Goal: Information Seeking & Learning: Learn about a topic

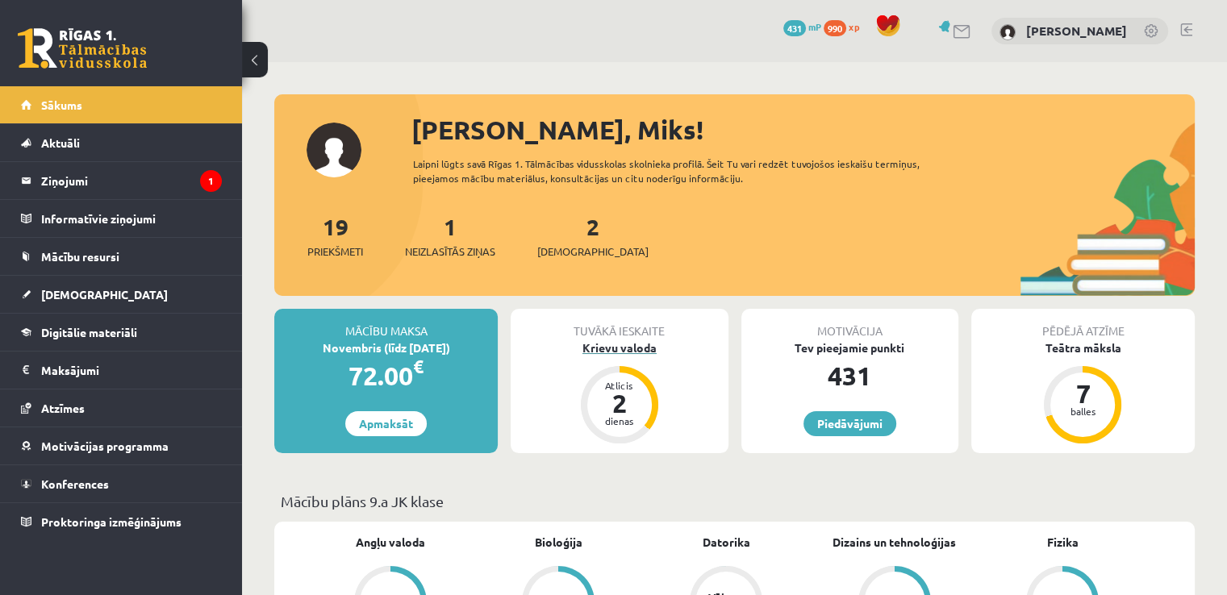
click at [603, 344] on div "Krievu valoda" at bounding box center [619, 348] width 217 height 17
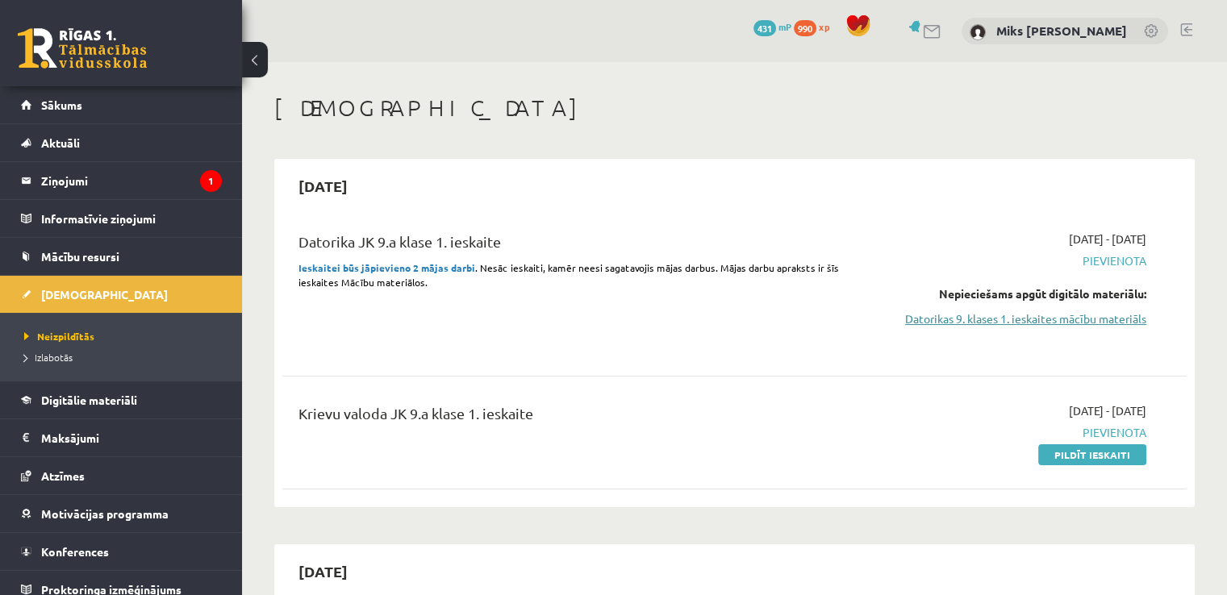
click at [1007, 317] on link "Datorikas 9. klases 1. ieskaites mācību materiāls" at bounding box center [1013, 319] width 266 height 17
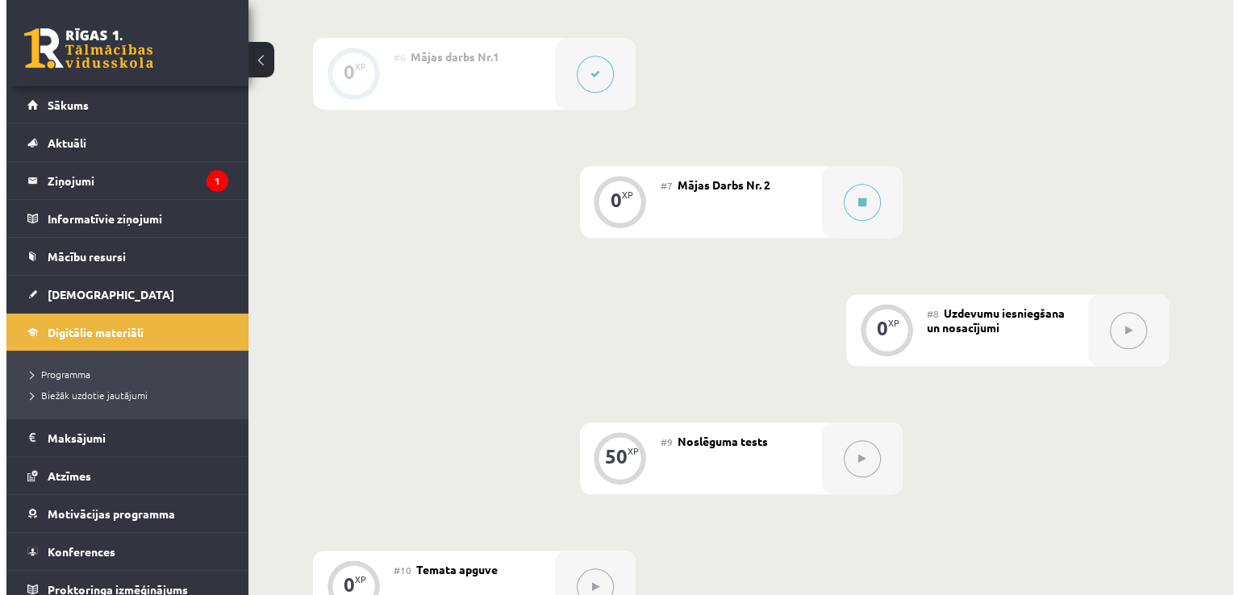
scroll to position [1081, 0]
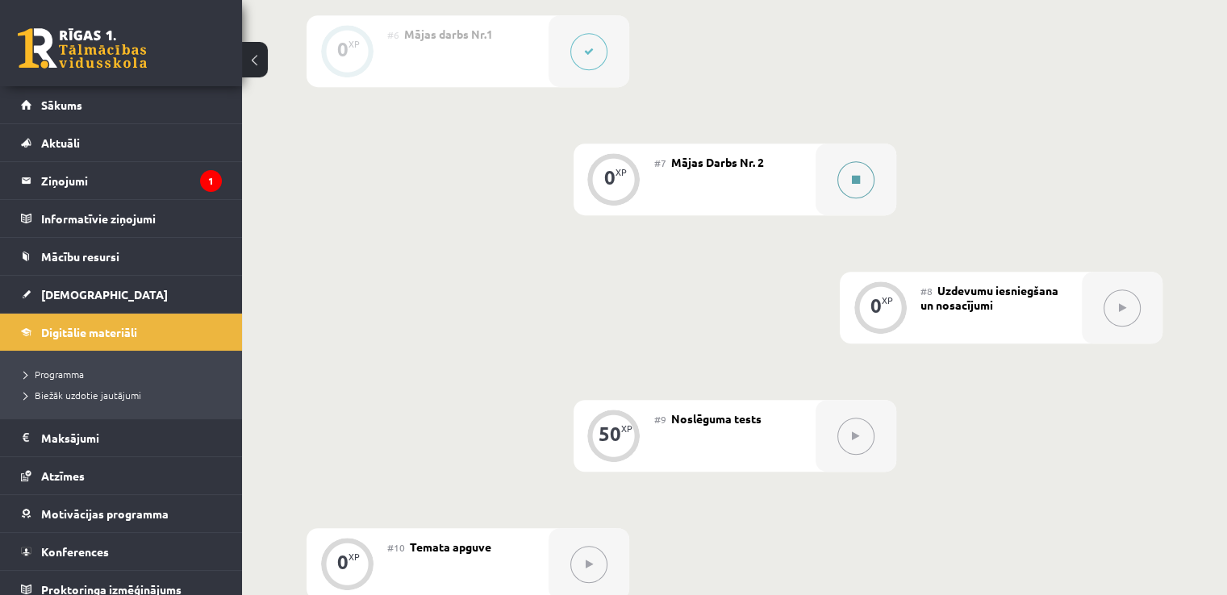
click at [867, 198] on button at bounding box center [855, 179] width 37 height 37
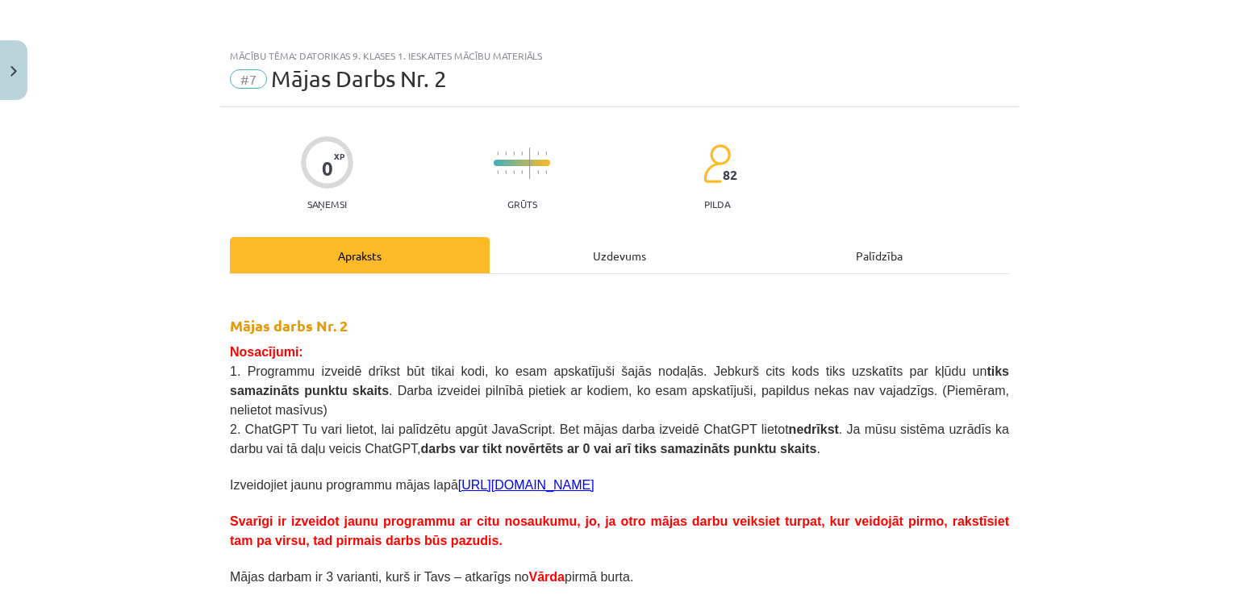
click at [649, 249] on div "Uzdevums" at bounding box center [620, 255] width 260 height 36
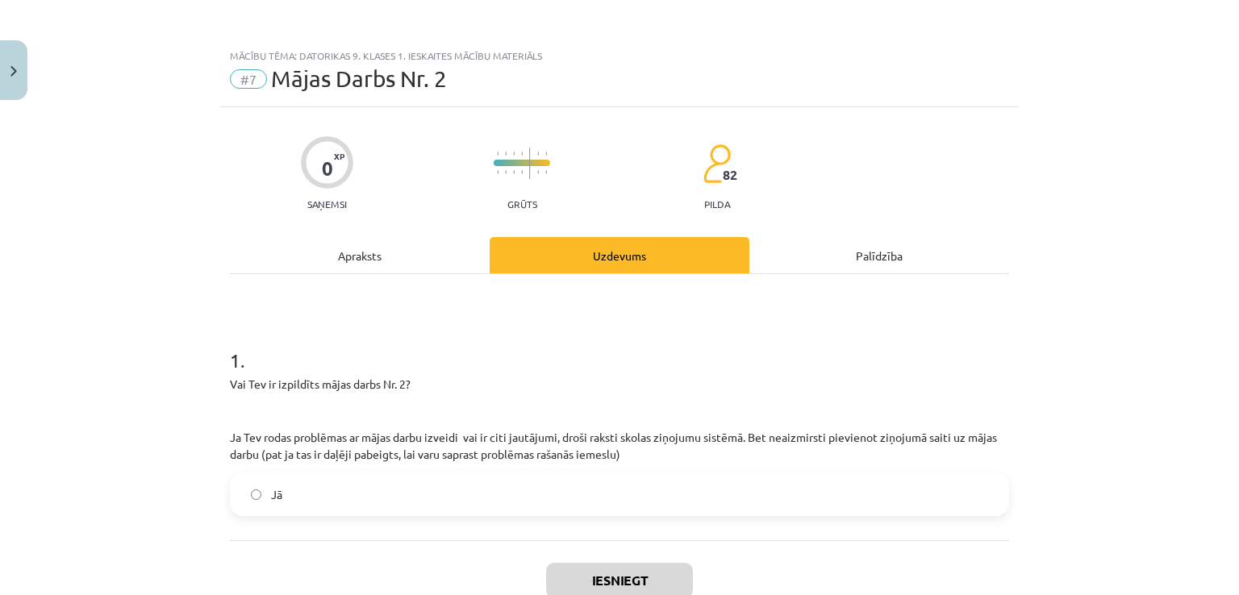
scroll to position [40, 0]
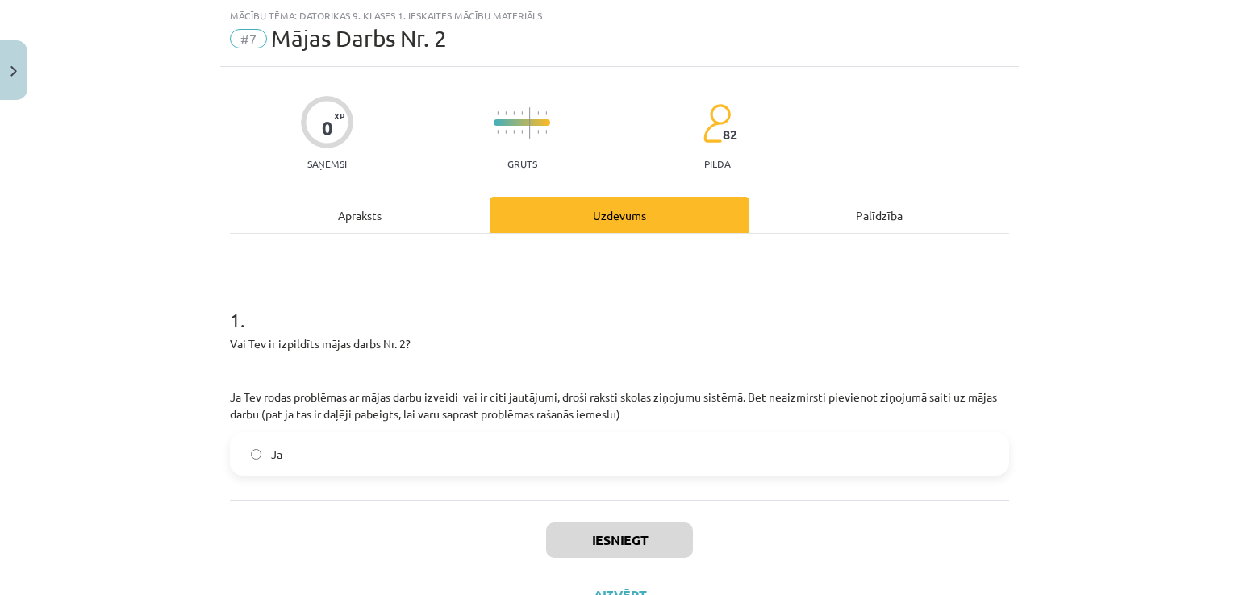
click at [435, 465] on label "Jā" at bounding box center [619, 454] width 776 height 40
click at [581, 540] on button "Iesniegt" at bounding box center [619, 540] width 147 height 35
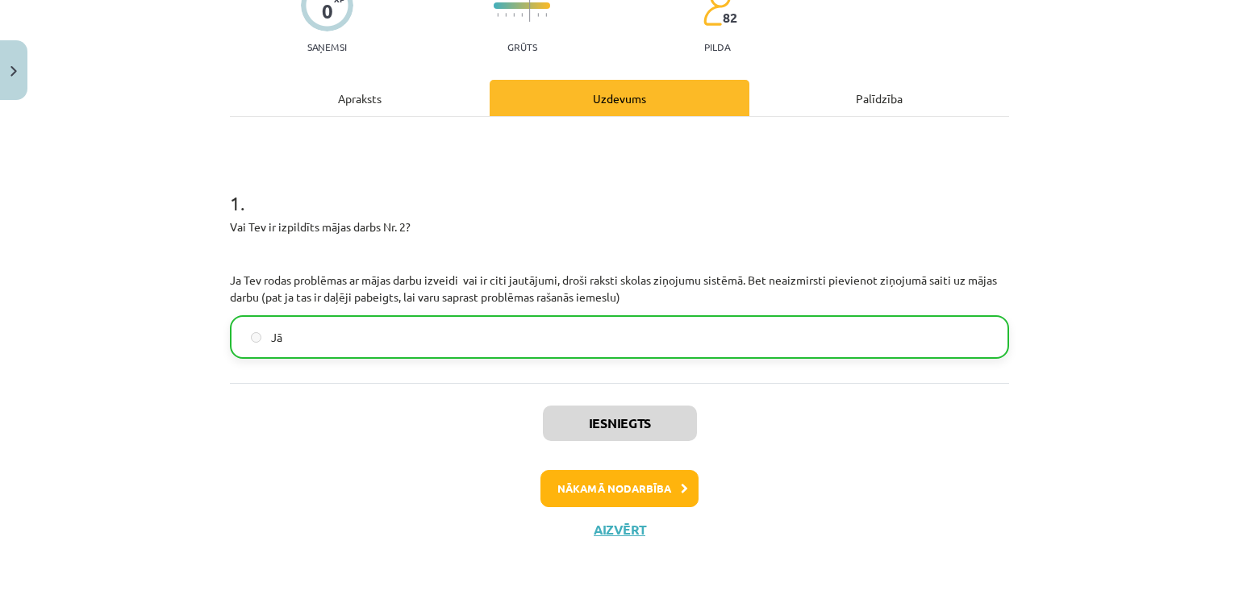
scroll to position [158, 0]
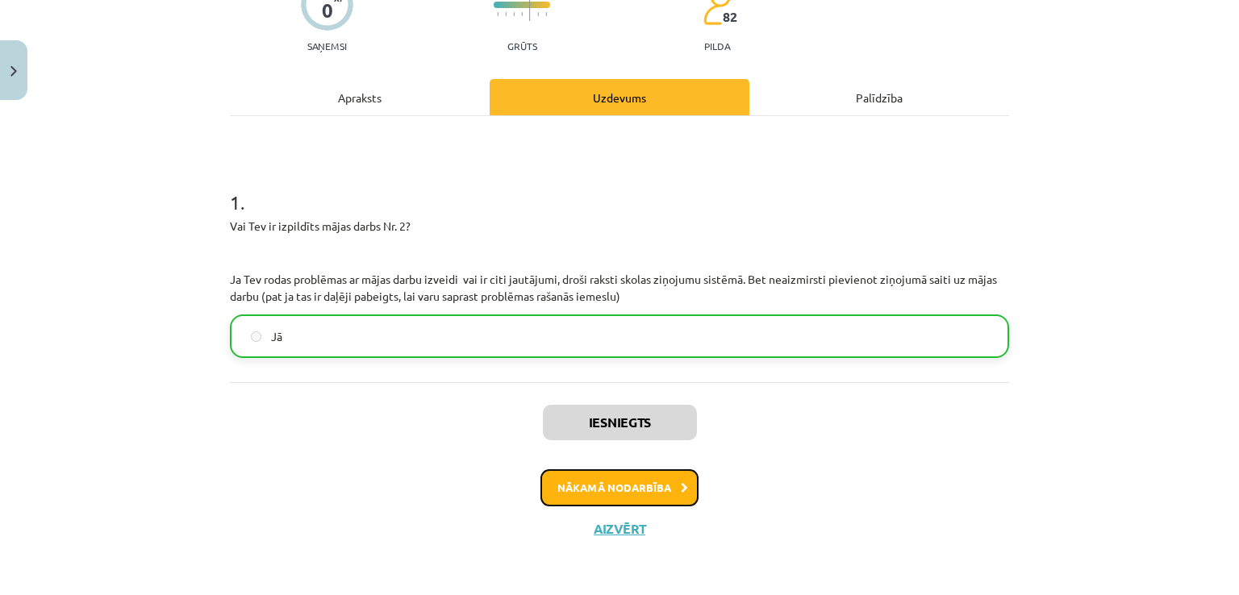
click at [562, 476] on button "Nākamā nodarbība" at bounding box center [619, 487] width 158 height 37
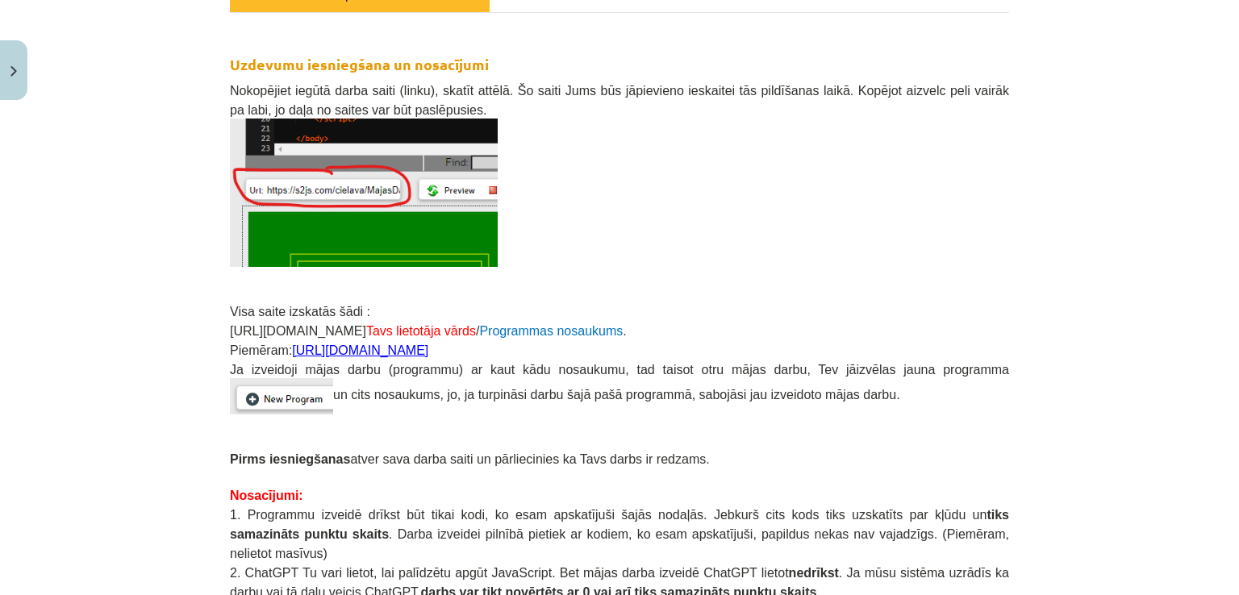
scroll to position [354, 0]
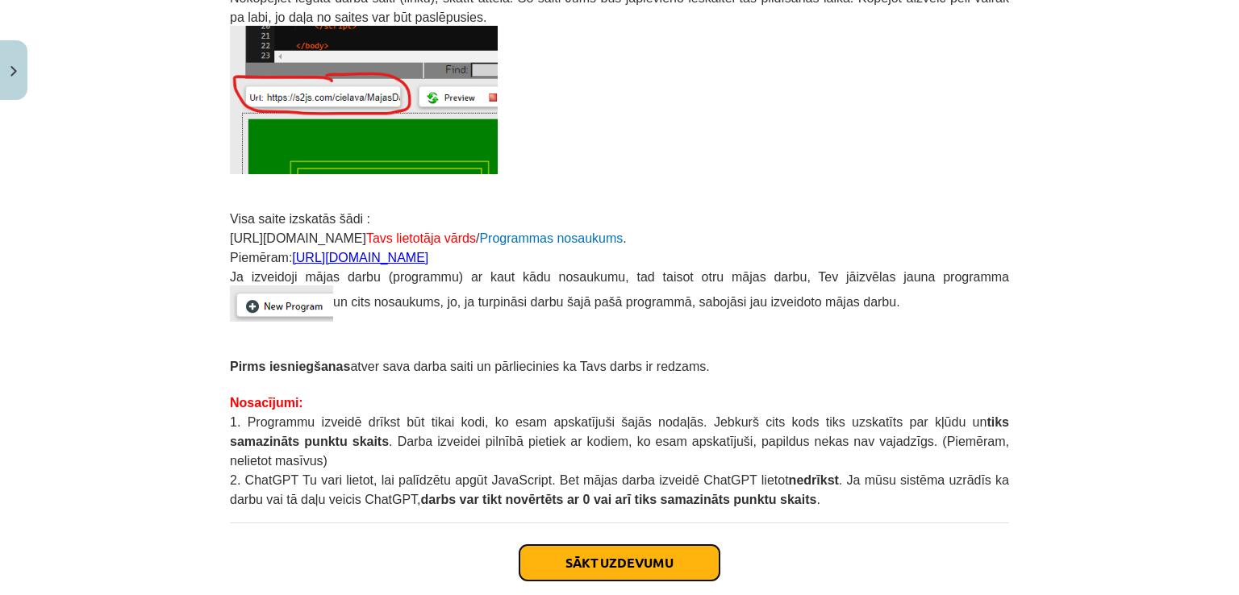
click at [648, 545] on button "Sākt uzdevumu" at bounding box center [619, 562] width 200 height 35
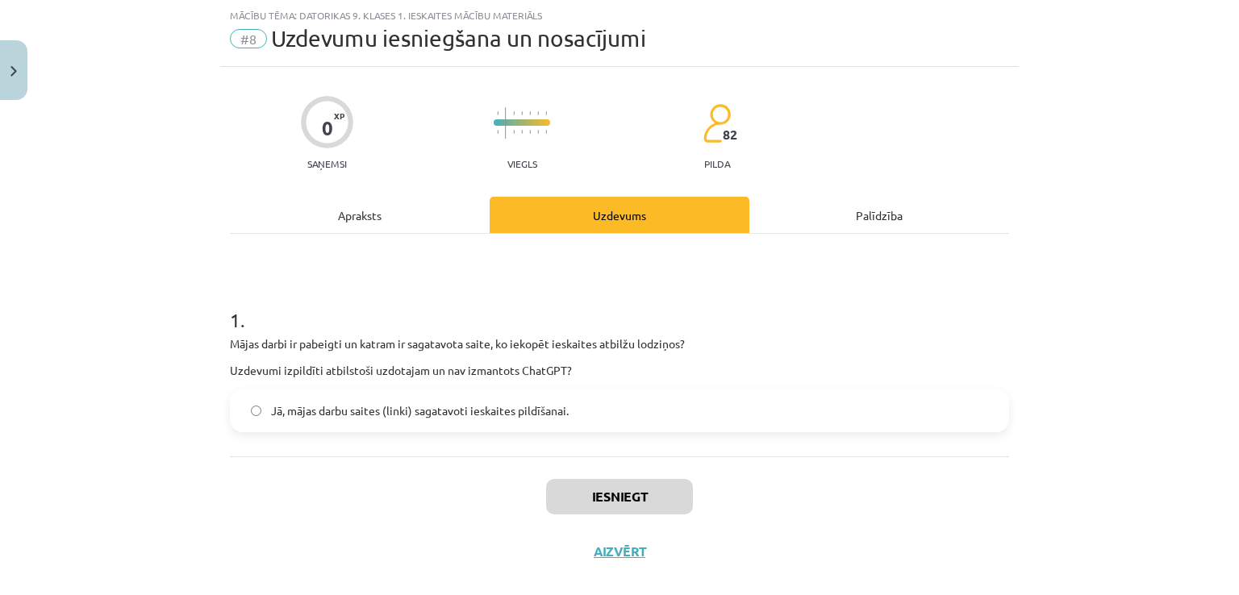
click at [339, 423] on label "Jā, mājas darbu saites (linki) sagatavoti ieskaites pildīšanai." at bounding box center [619, 410] width 776 height 40
click at [599, 491] on button "Iesniegt" at bounding box center [619, 496] width 147 height 35
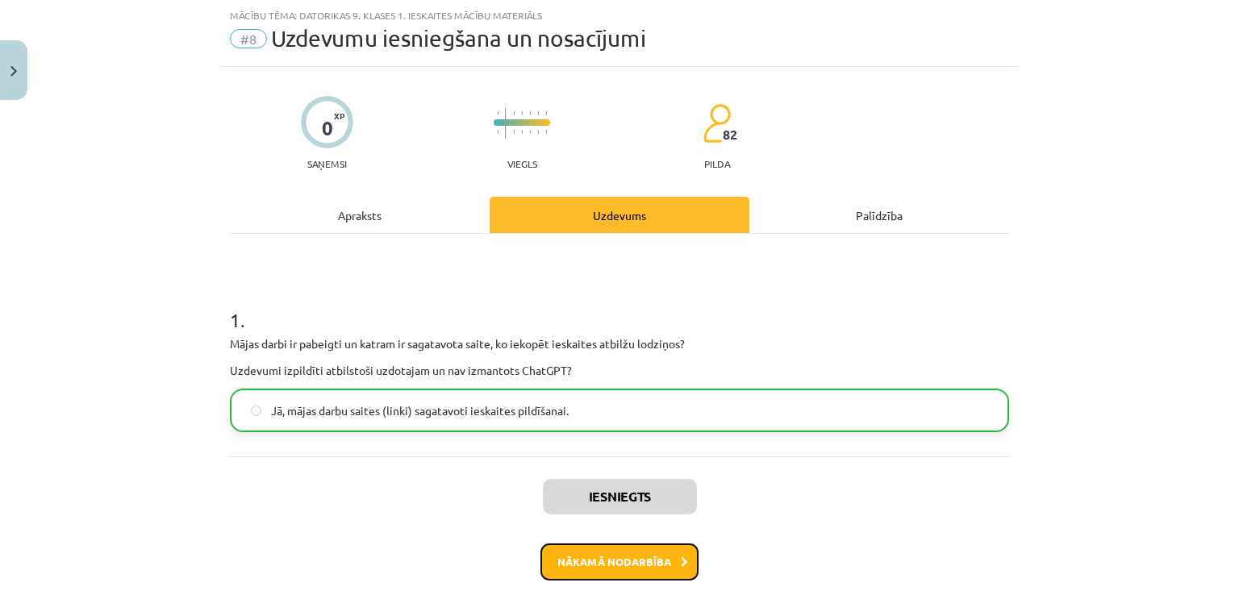
click at [635, 565] on button "Nākamā nodarbība" at bounding box center [619, 562] width 158 height 37
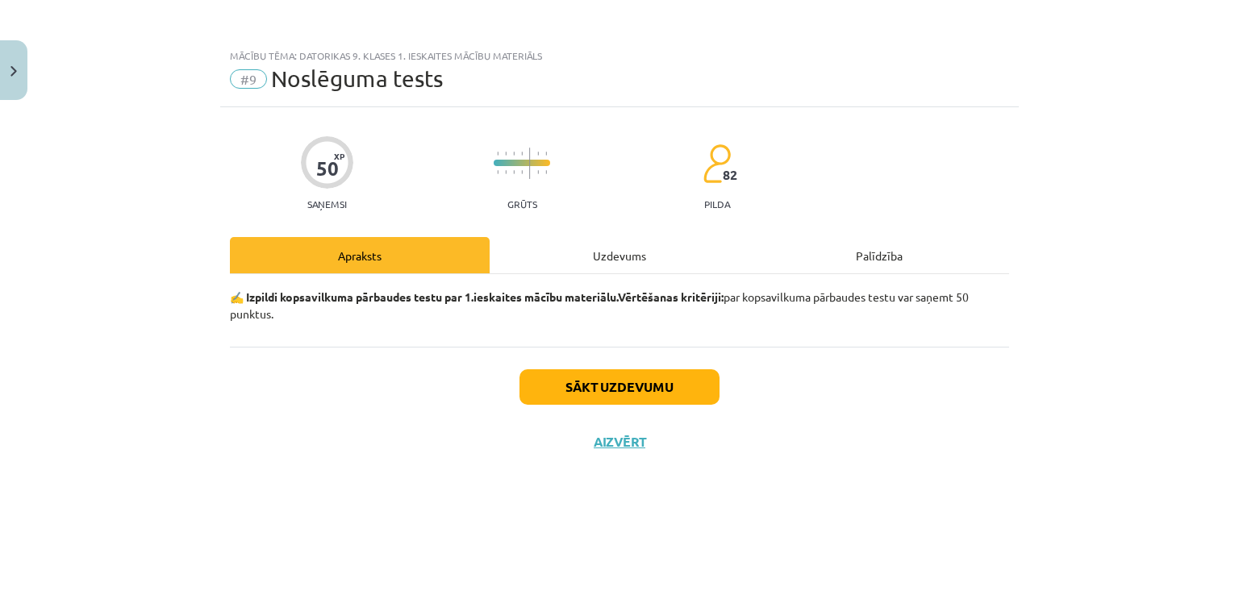
scroll to position [0, 0]
click at [571, 257] on div "Uzdevums" at bounding box center [620, 255] width 260 height 36
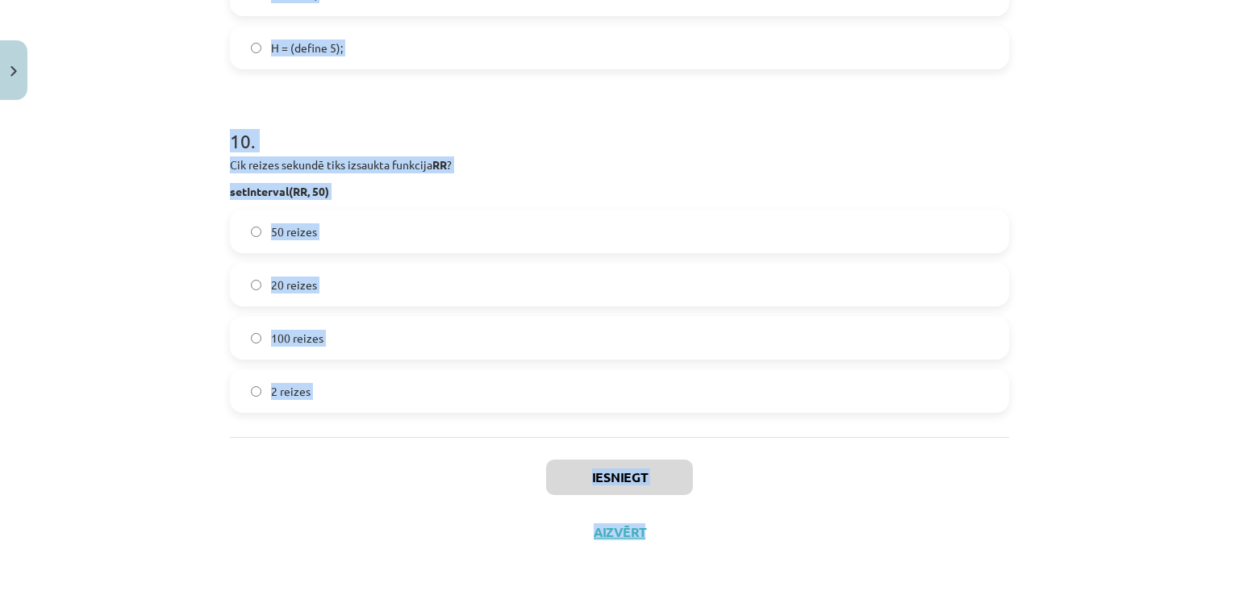
scroll to position [3120, 0]
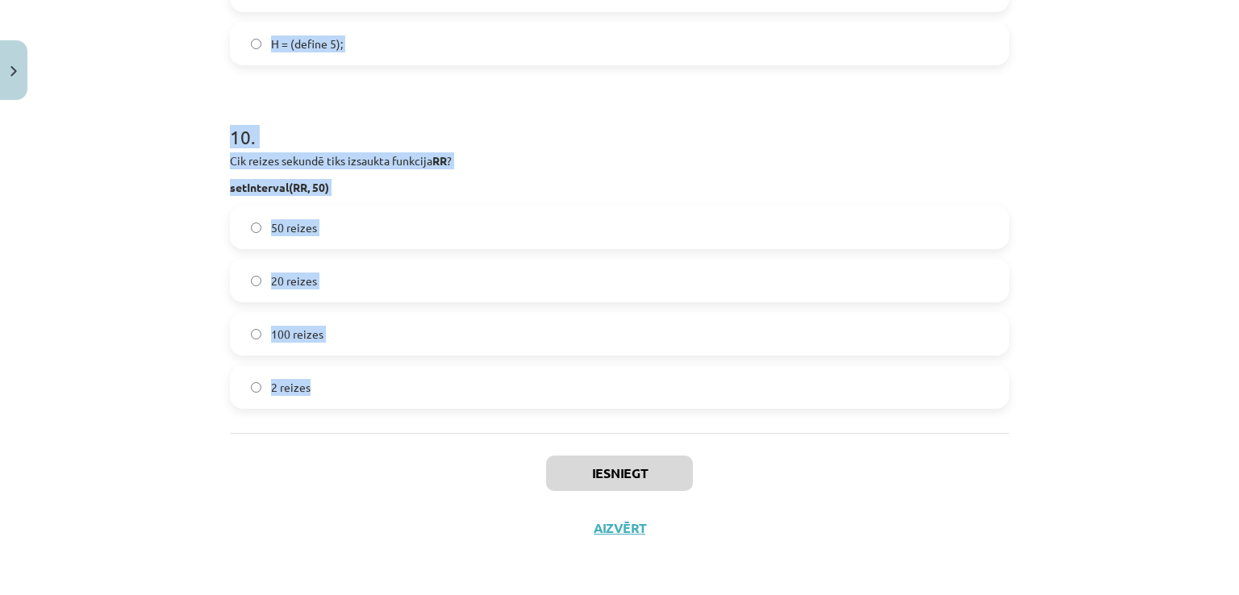
drag, startPoint x: 227, startPoint y: 134, endPoint x: 690, endPoint y: 423, distance: 546.1
copy form "1 . Ko dara funkcija Math.floor()? Atmet daļu aiz komata. Noapaļo skaitli uz au…"
click at [1051, 328] on div "Mācību tēma: Datorikas 9. klases 1. ieskaites mācību materiāls #9 Noslēguma tes…" at bounding box center [619, 297] width 1239 height 595
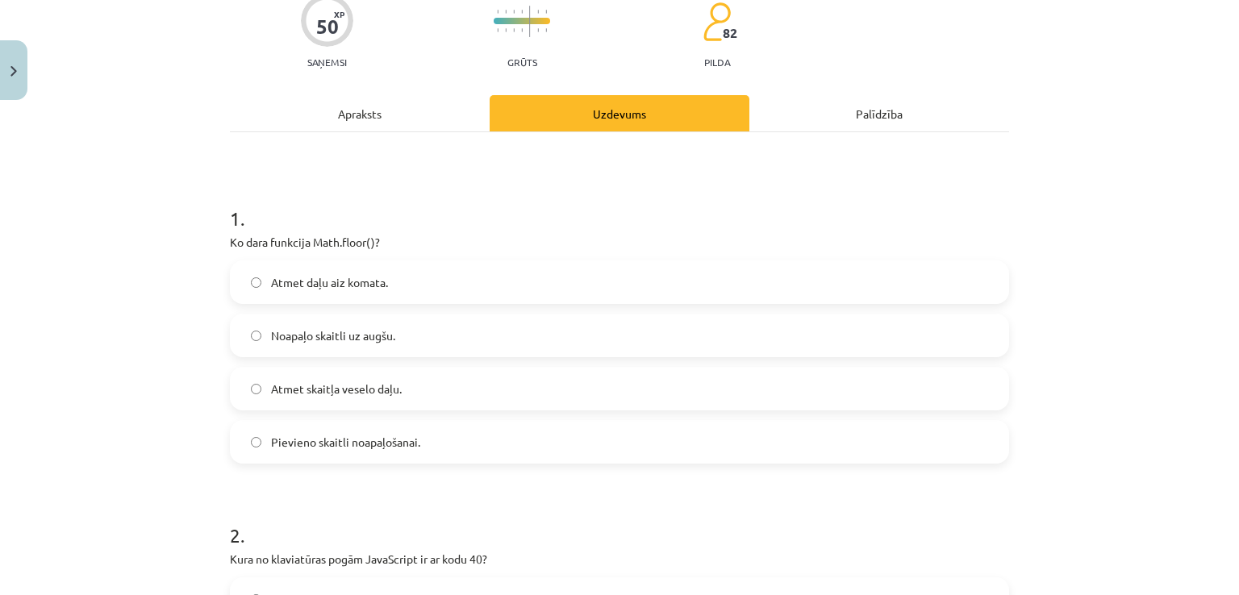
scroll to position [146, 0]
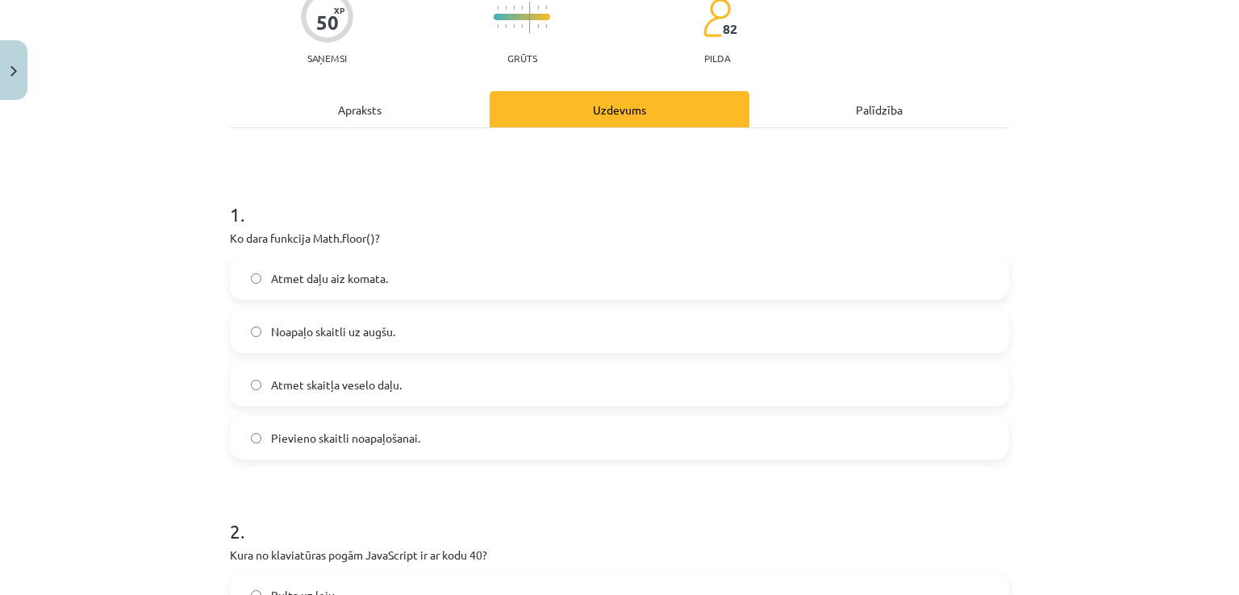
click at [294, 267] on label "Atmet daļu aiz komata." at bounding box center [619, 278] width 776 height 40
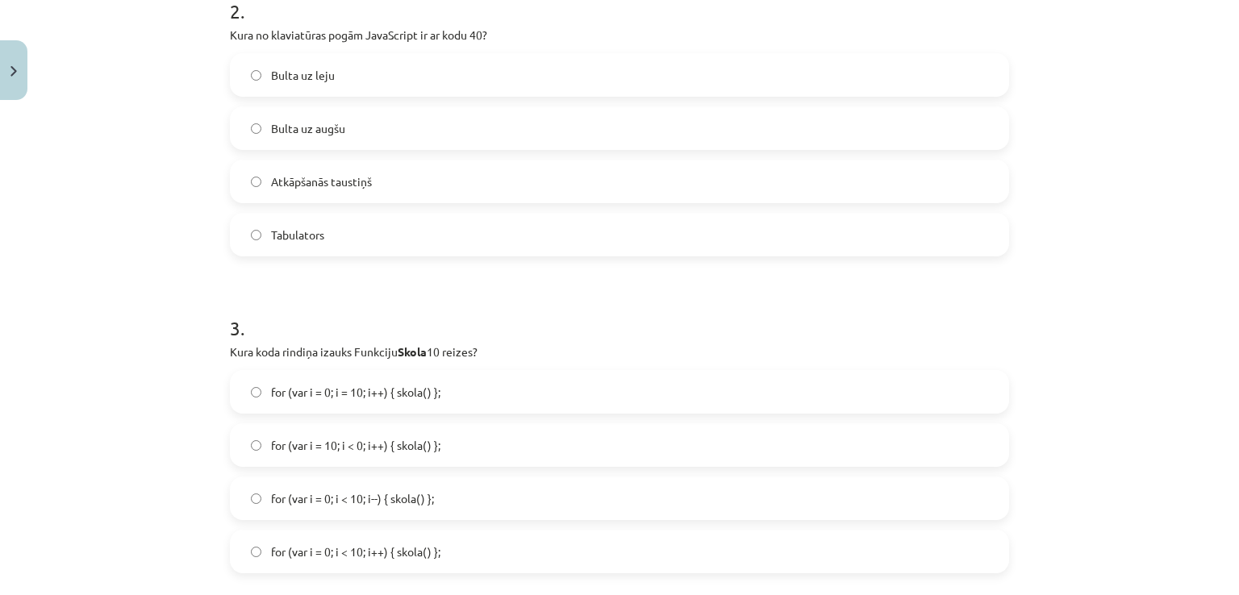
scroll to position [683, 0]
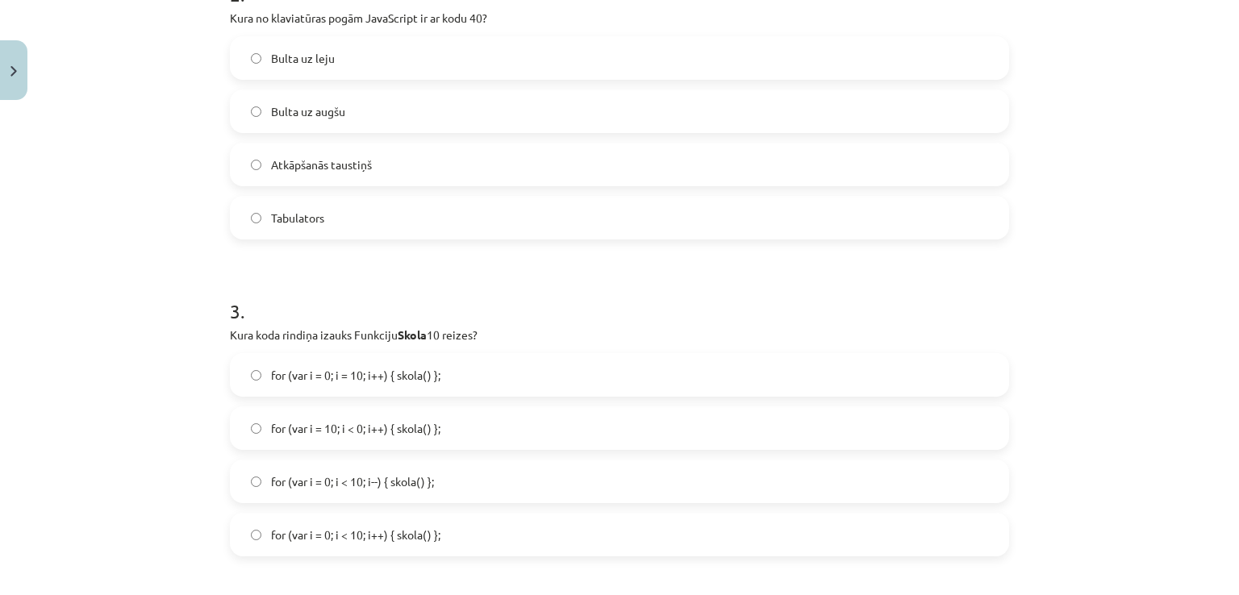
click at [302, 67] on label "Bulta uz leju" at bounding box center [619, 58] width 776 height 40
click at [403, 486] on span "for (var i = 0; i < 10; i--) { skola() };" at bounding box center [352, 481] width 163 height 17
click at [332, 541] on span "for (var i = 0; i < 10; i++) { skola() };" at bounding box center [355, 535] width 169 height 17
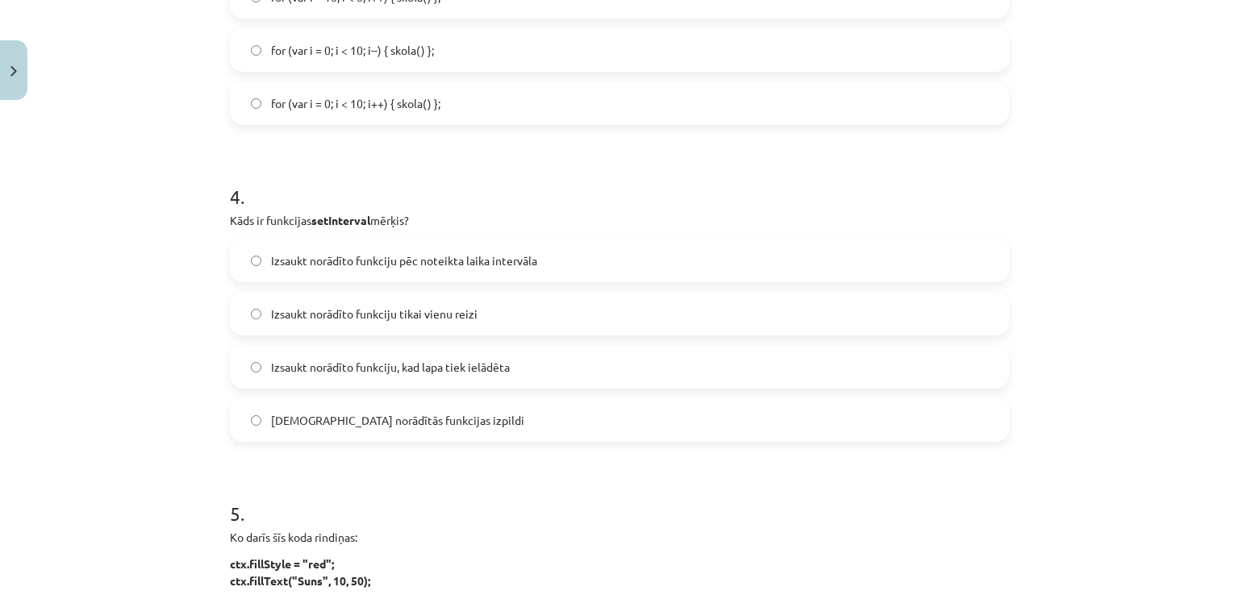
scroll to position [1136, 0]
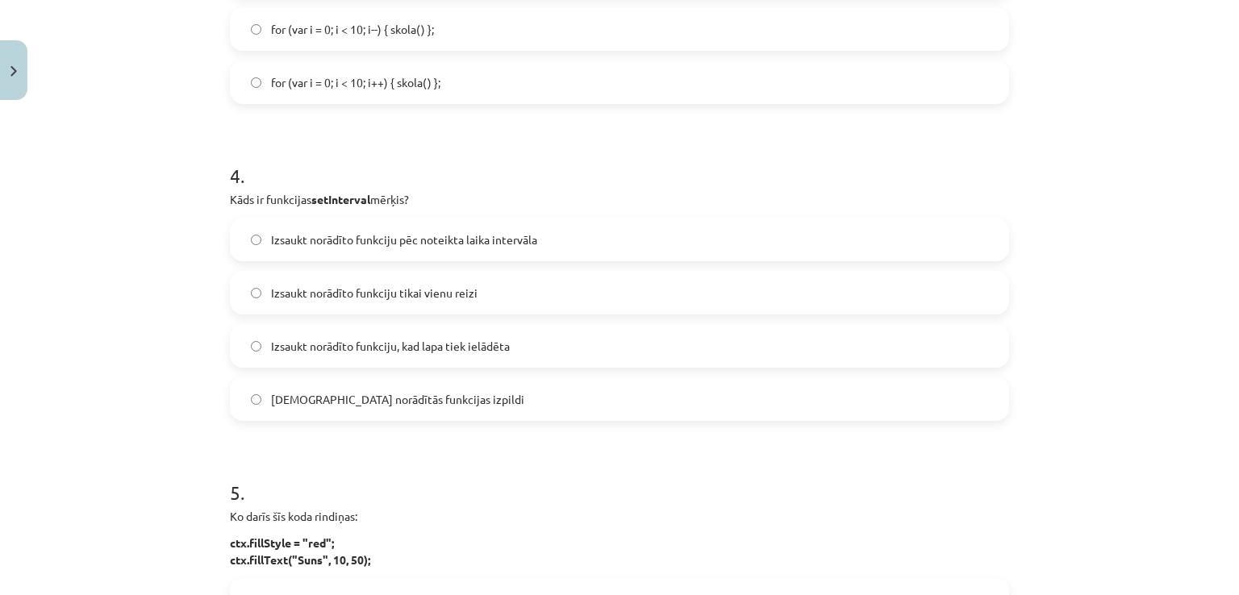
click at [317, 240] on span "Izsaukt norādīto funkciju pēc noteikta laika intervāla" at bounding box center [404, 239] width 266 height 17
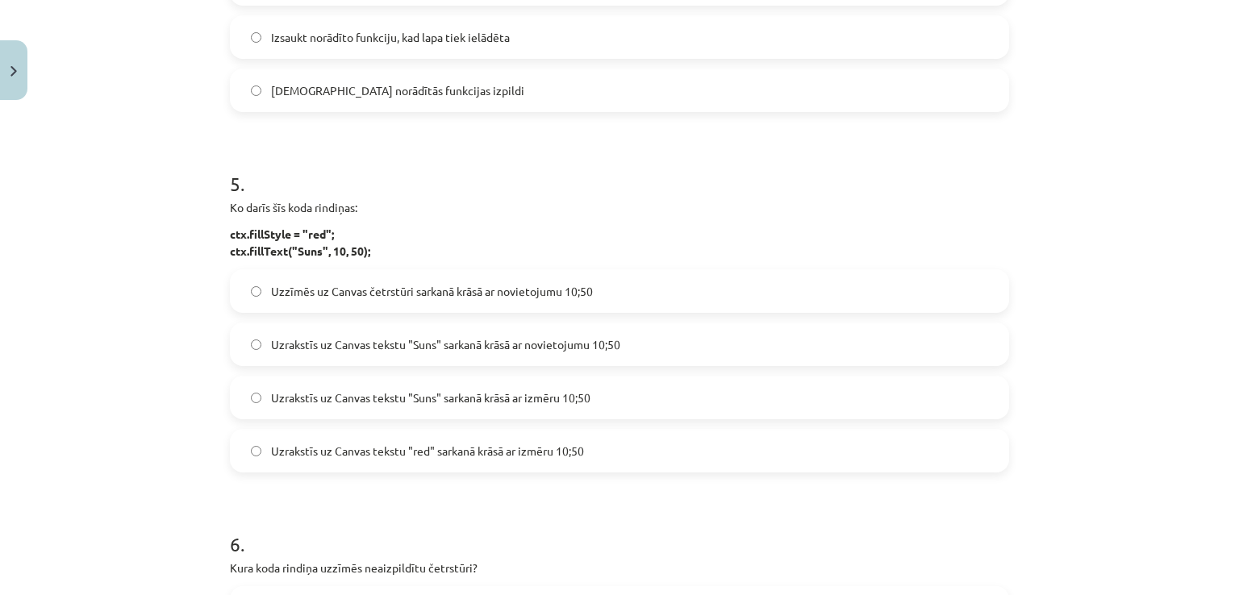
scroll to position [1478, 0]
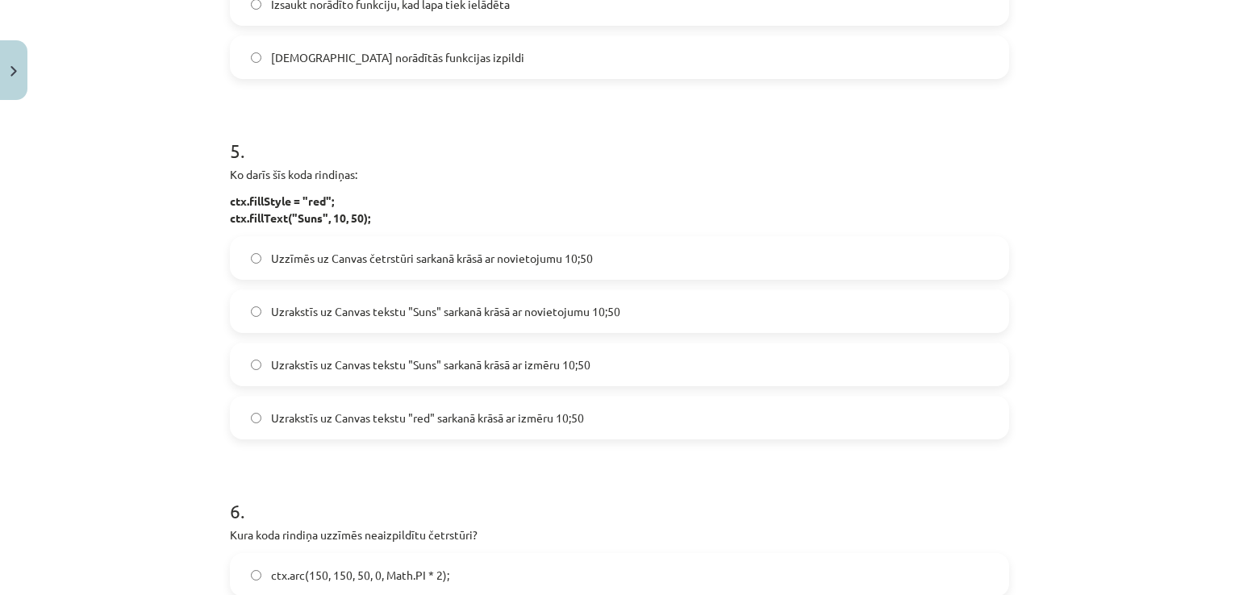
click at [497, 307] on span "Uzrakstīs uz Canvas tekstu "Suns" sarkanā krāsā ar novietojumu 10;50" at bounding box center [445, 311] width 349 height 17
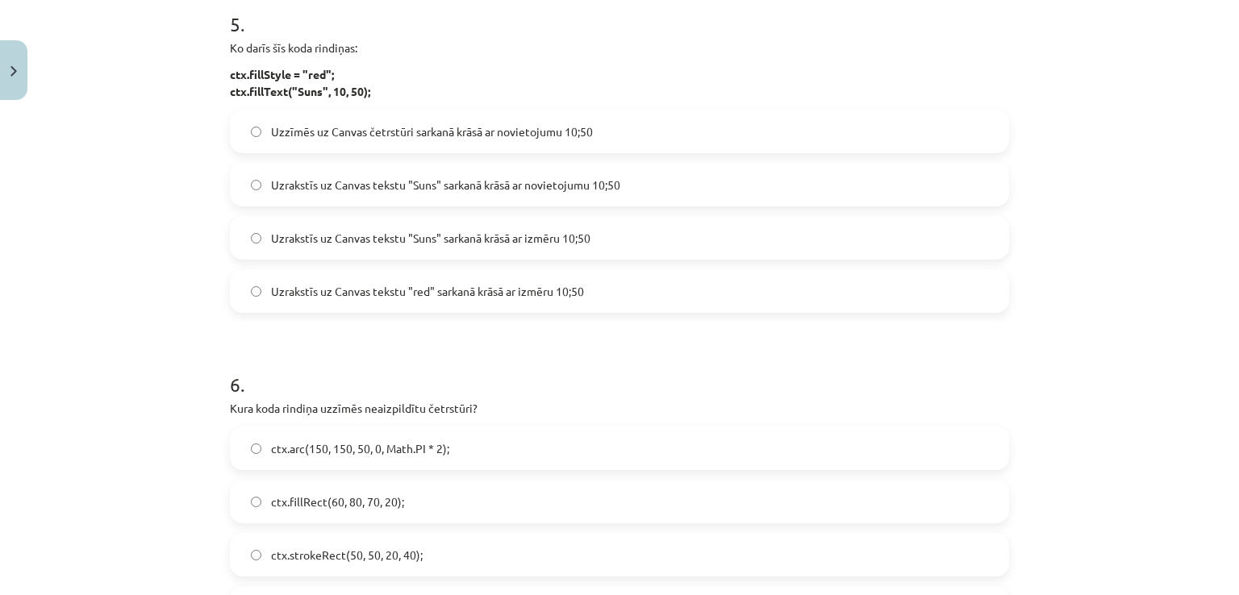
scroll to position [1608, 0]
click at [589, 228] on label "Uzrakstīs uz Canvas tekstu "Suns" sarkanā krāsā ar izmēru 10;50" at bounding box center [619, 234] width 776 height 40
click at [382, 177] on span "Uzrakstīs uz Canvas tekstu "Suns" sarkanā krāsā ar novietojumu 10;50" at bounding box center [445, 181] width 349 height 17
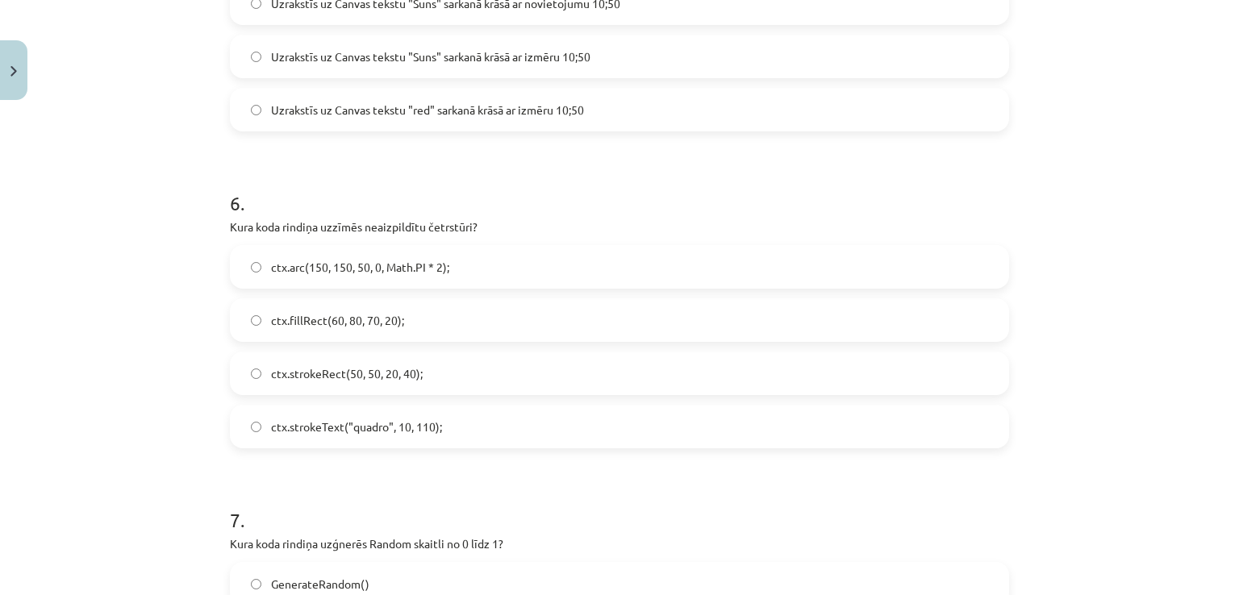
scroll to position [1790, 0]
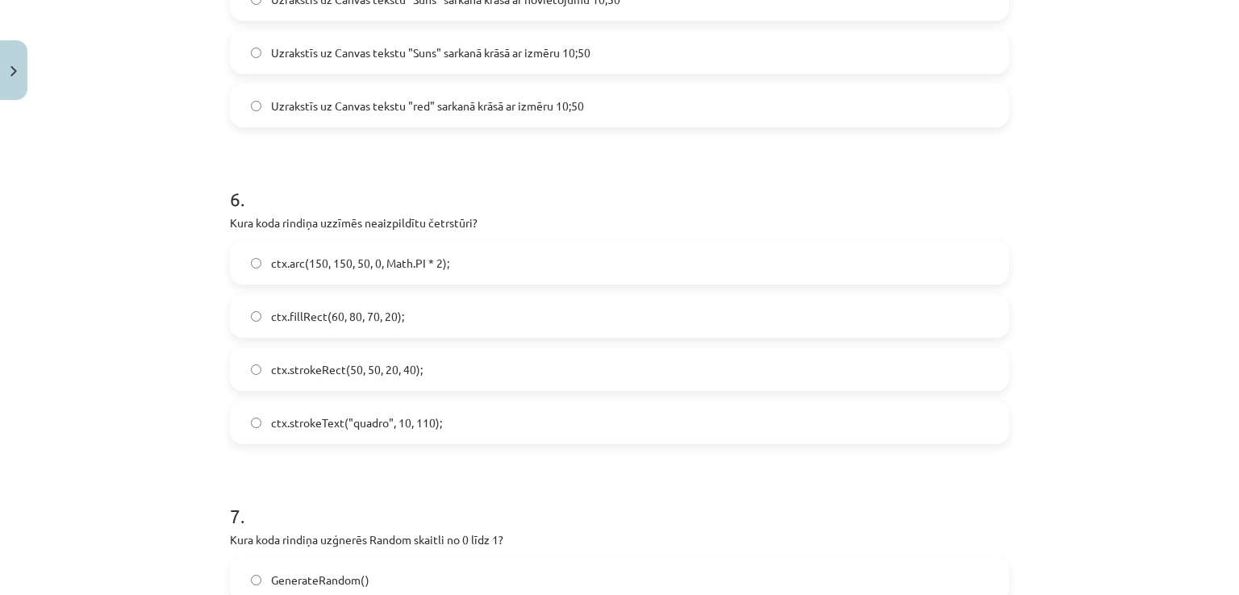
click at [352, 359] on label "ctx.strokeRect(50, 50, 20, 40);" at bounding box center [619, 369] width 776 height 40
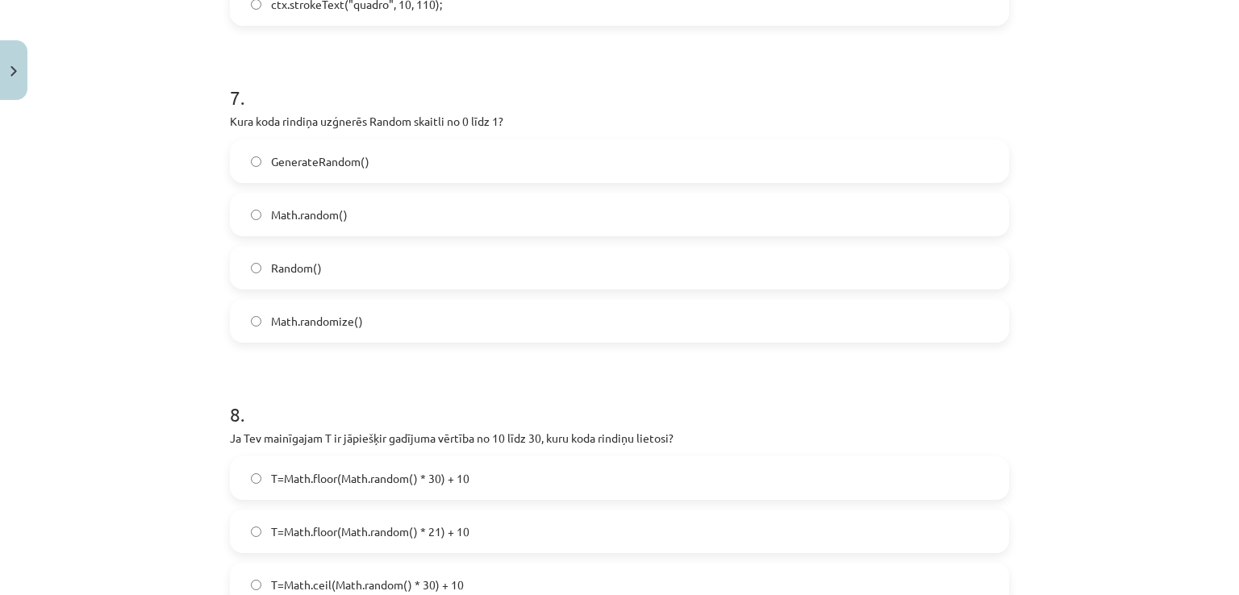
scroll to position [2217, 0]
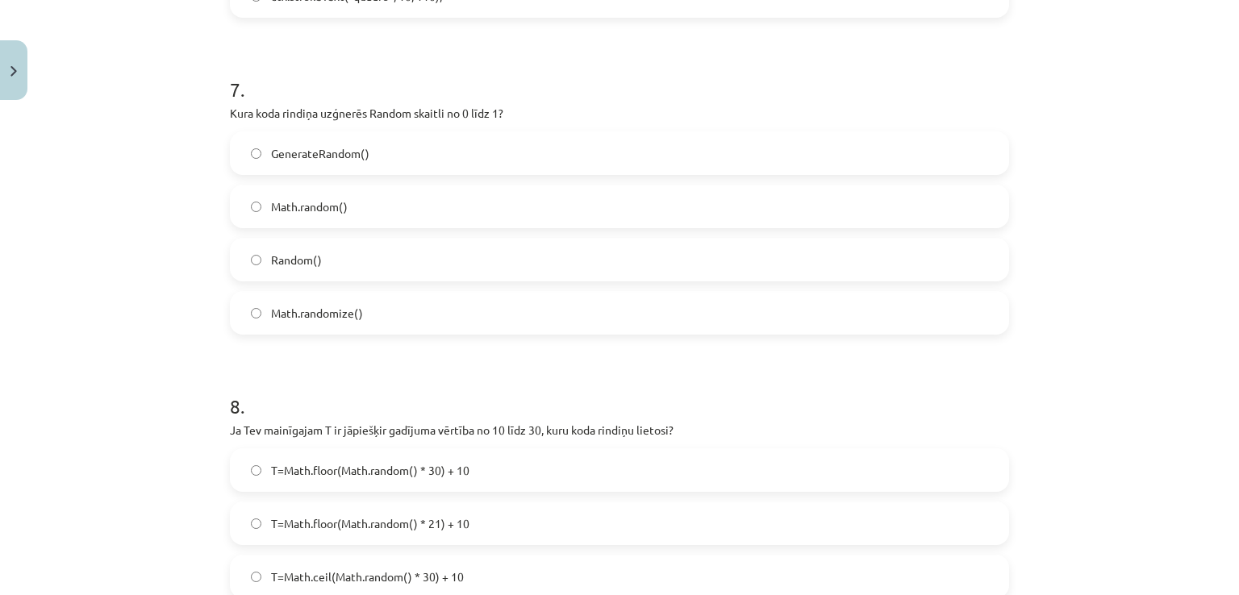
click at [310, 213] on span "Math.random()" at bounding box center [309, 206] width 77 height 17
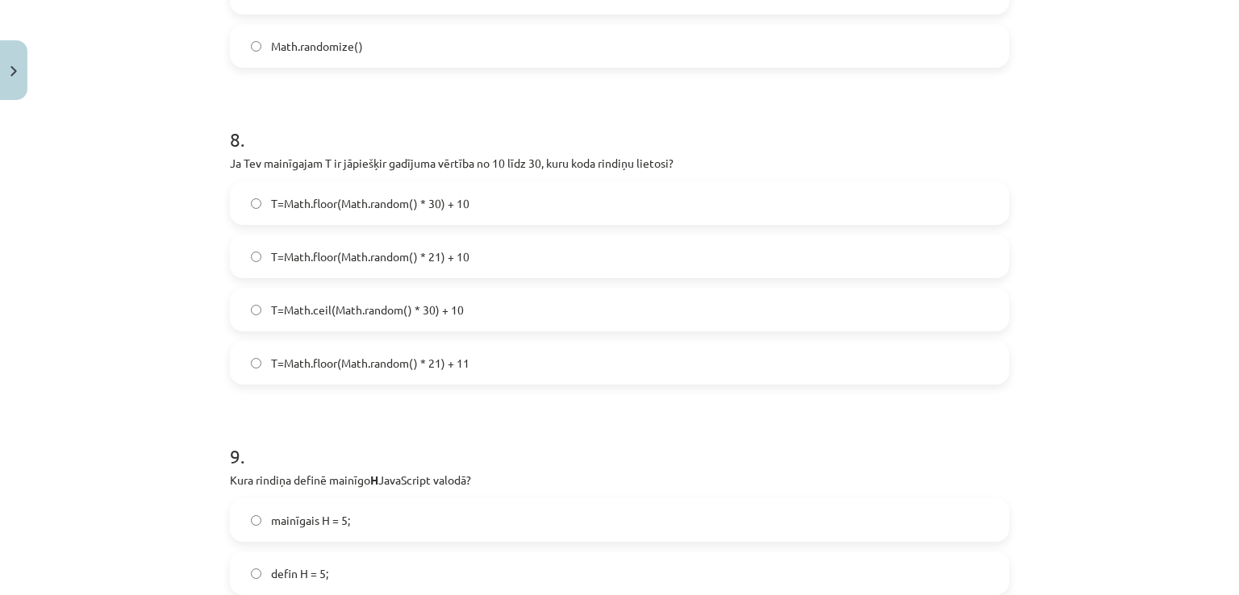
scroll to position [2475, 0]
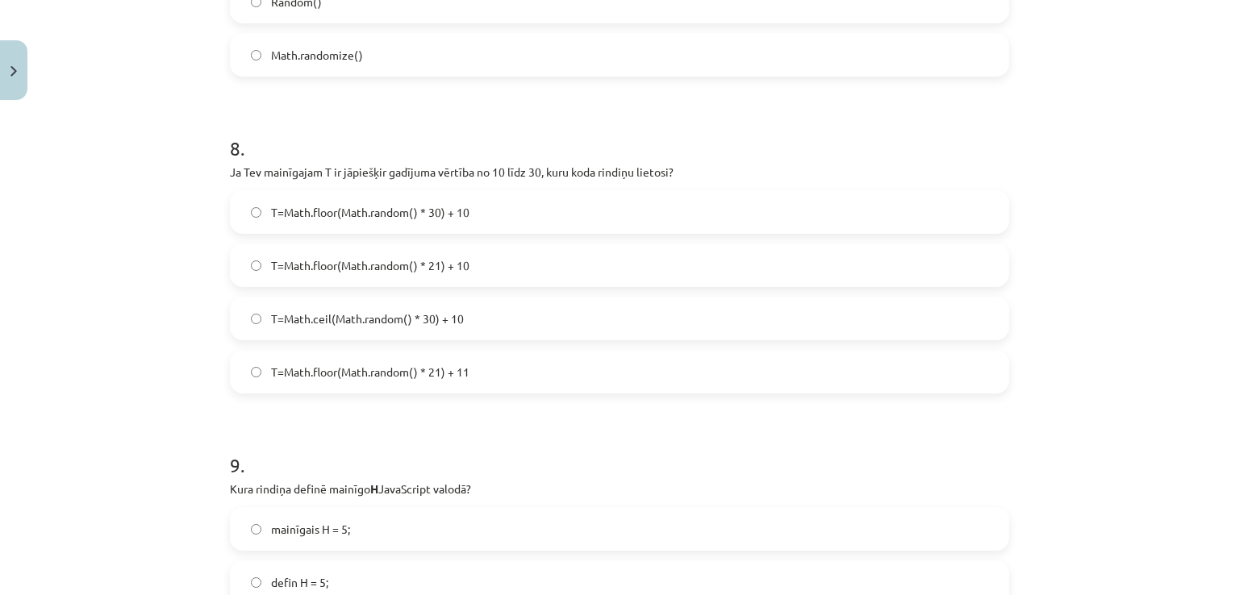
click at [332, 361] on label "T=Math.floor(Math.random() * 21) + 11" at bounding box center [619, 372] width 776 height 40
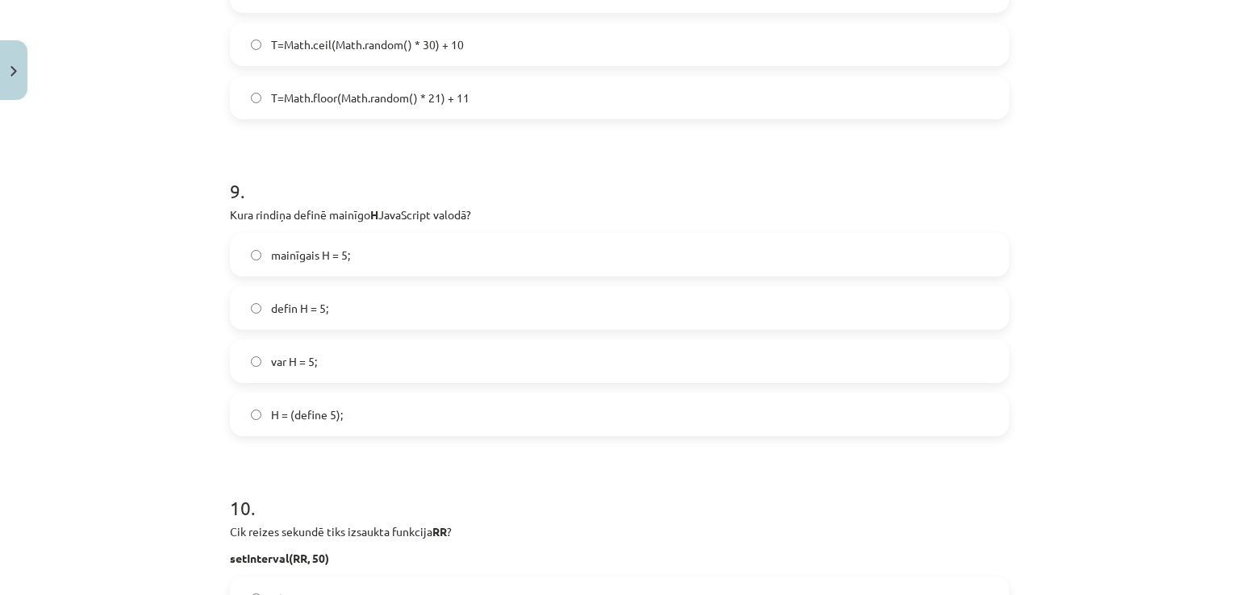
scroll to position [2775, 0]
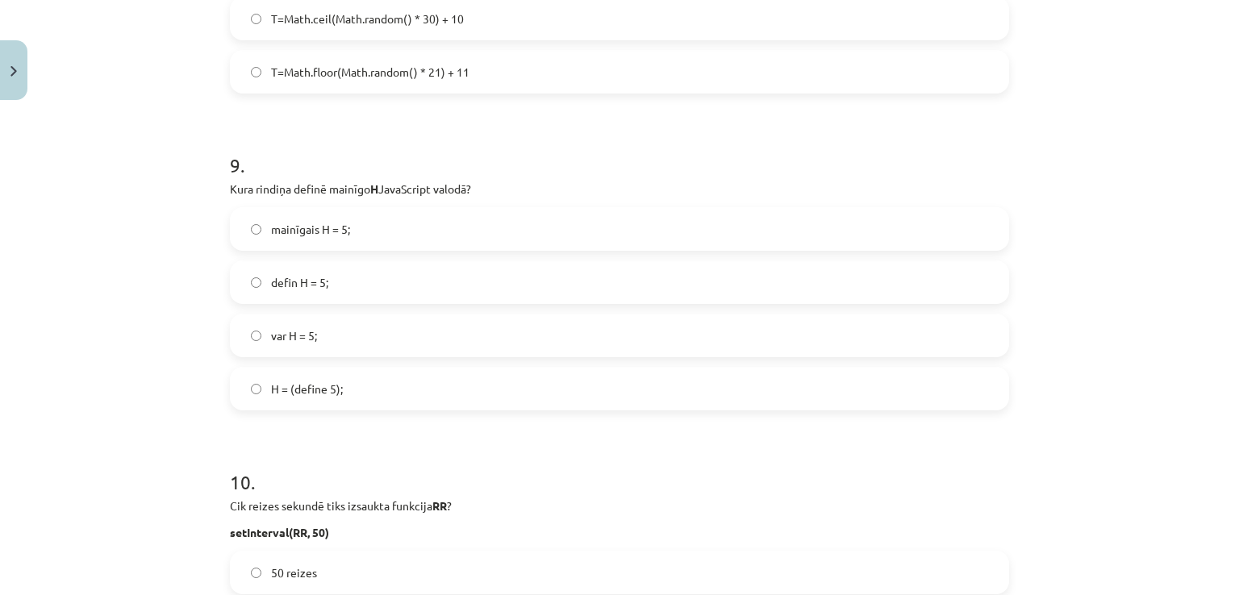
click at [360, 278] on label "defin H = 5;" at bounding box center [619, 282] width 776 height 40
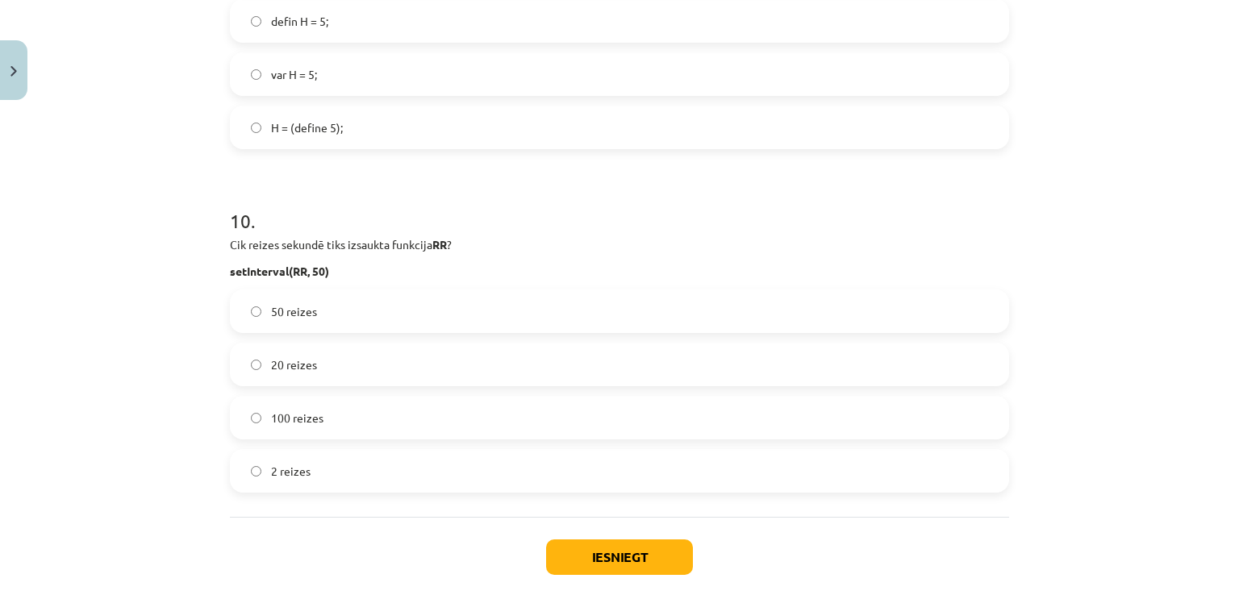
scroll to position [3049, 0]
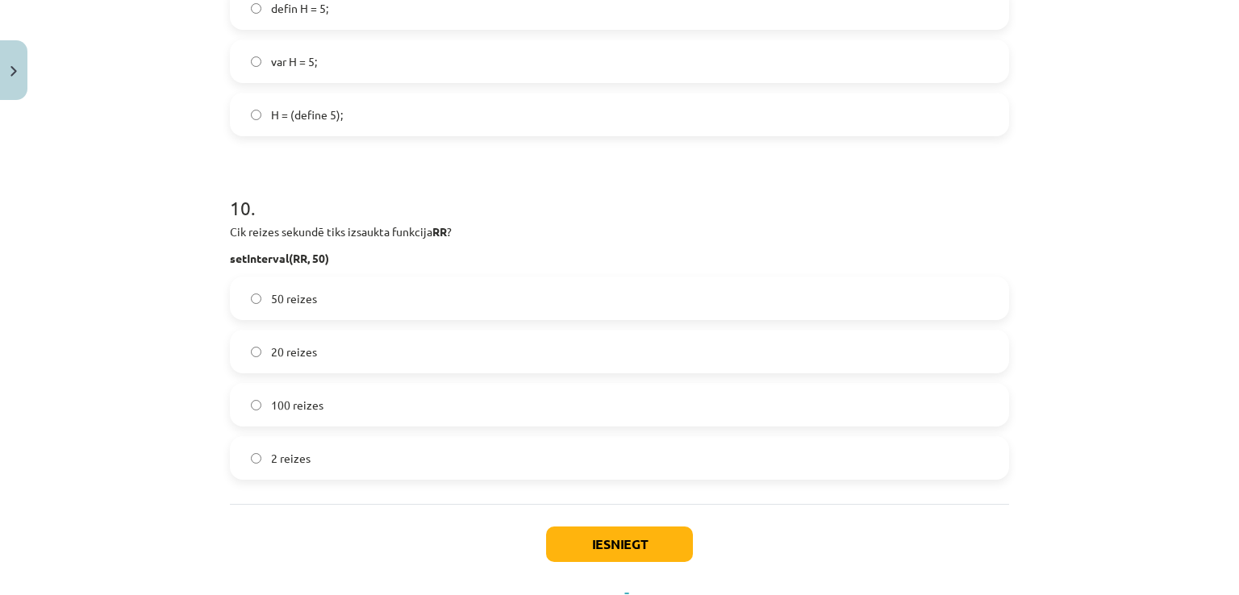
click at [319, 414] on label "100 reizes" at bounding box center [619, 405] width 776 height 40
click at [577, 533] on button "Iesniegt" at bounding box center [619, 544] width 147 height 35
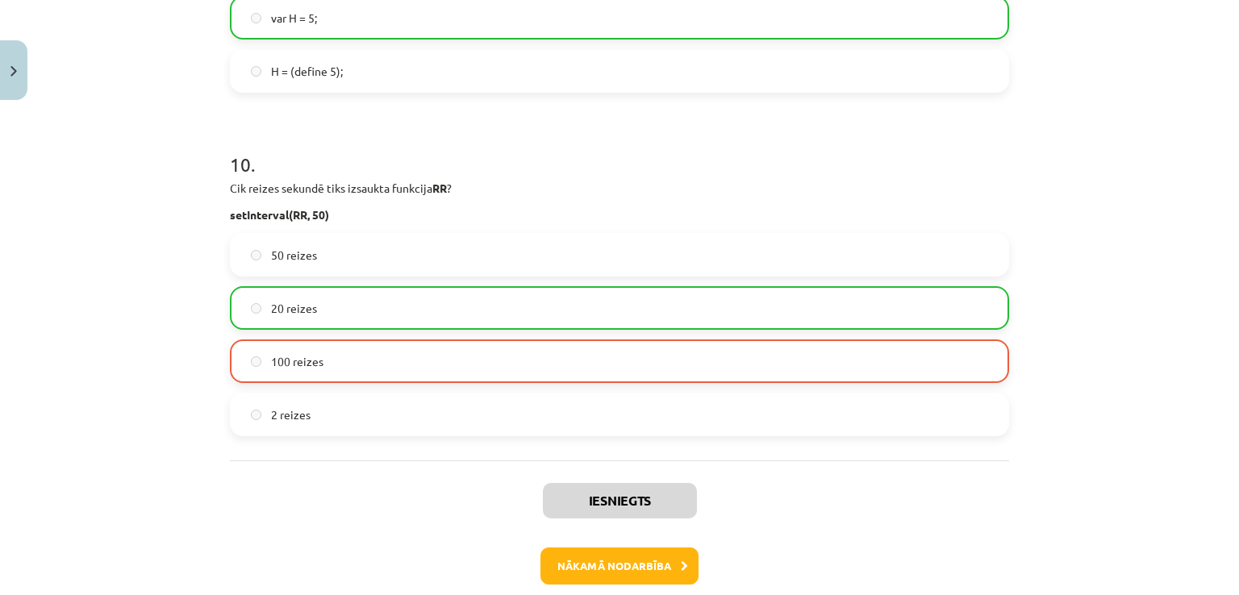
scroll to position [3097, 0]
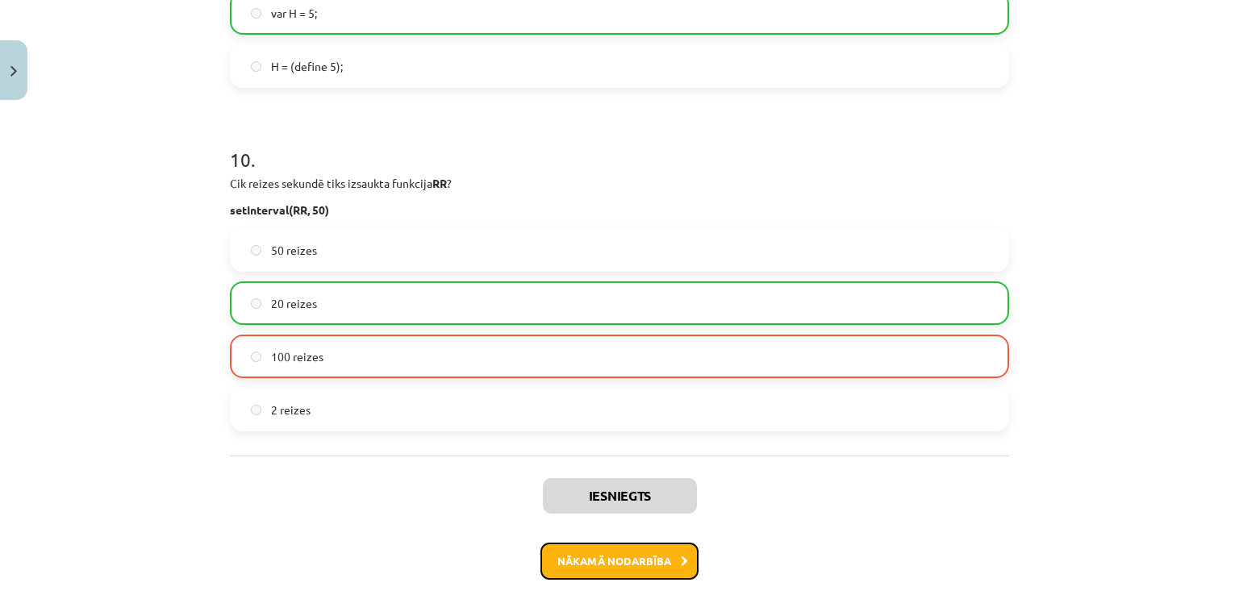
click at [659, 549] on button "Nākamā nodarbība" at bounding box center [619, 561] width 158 height 37
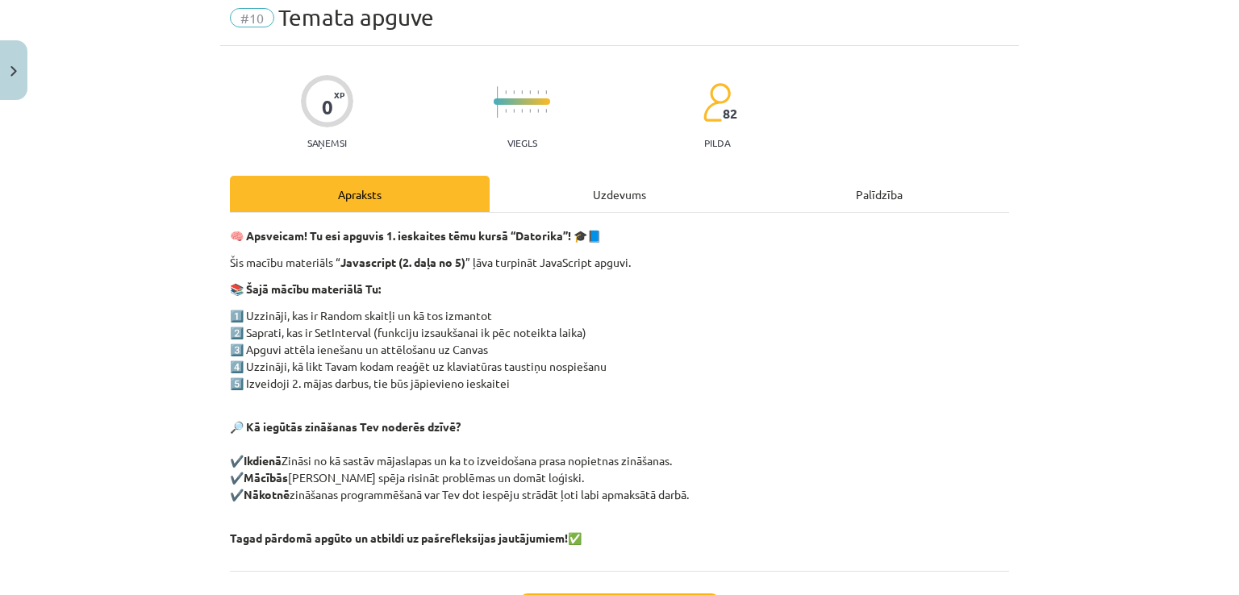
scroll to position [40, 0]
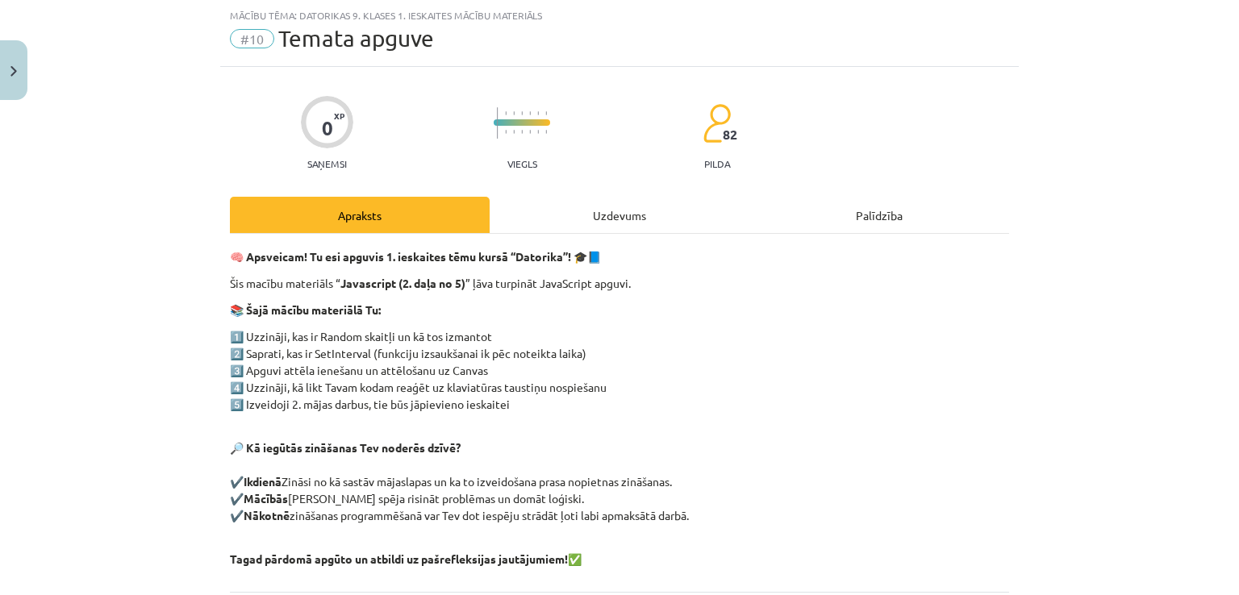
click at [613, 211] on div "Uzdevums" at bounding box center [620, 215] width 260 height 36
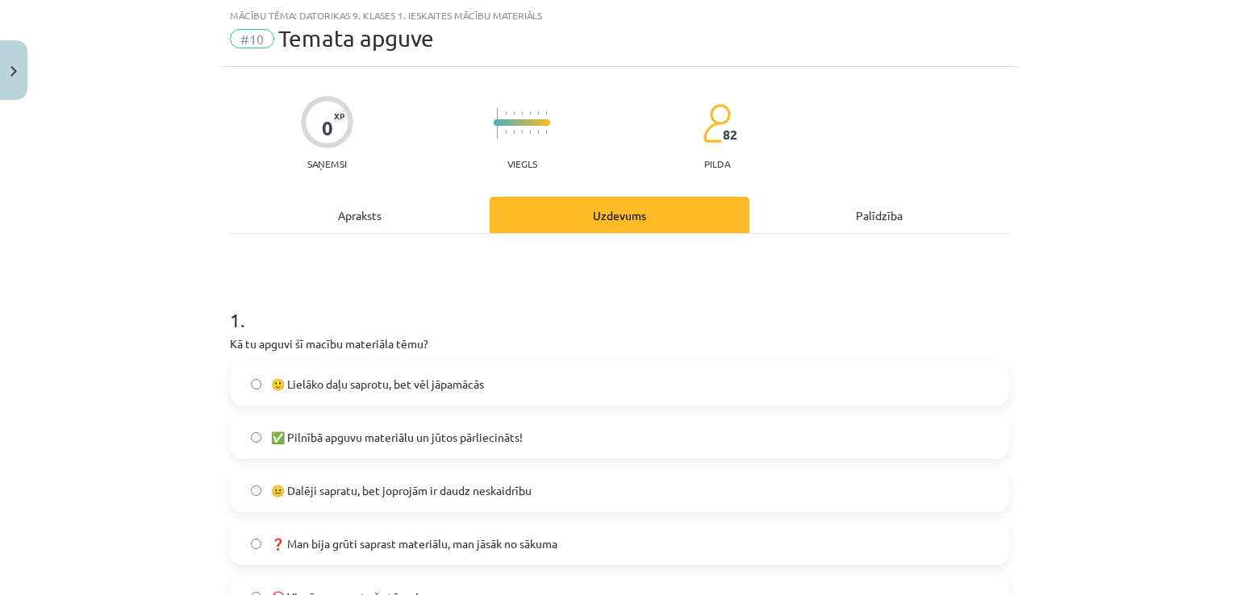
click at [371, 493] on span "😐 Dalēji sapratu, bet joprojām ir daudz neskaidrību" at bounding box center [401, 490] width 261 height 17
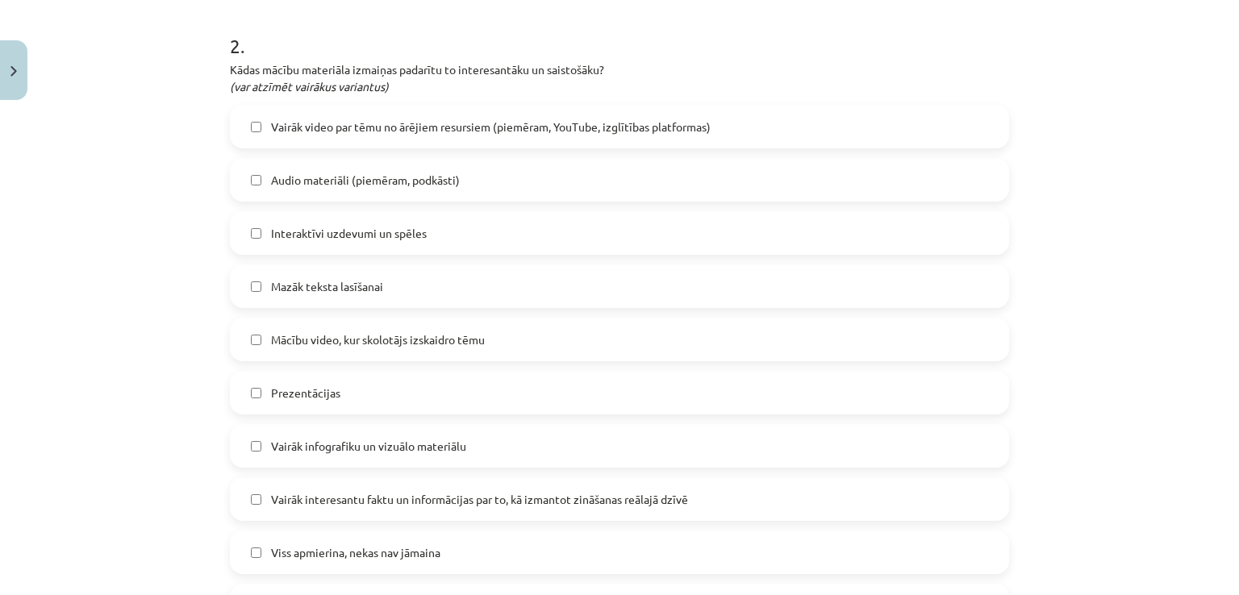
scroll to position [734, 0]
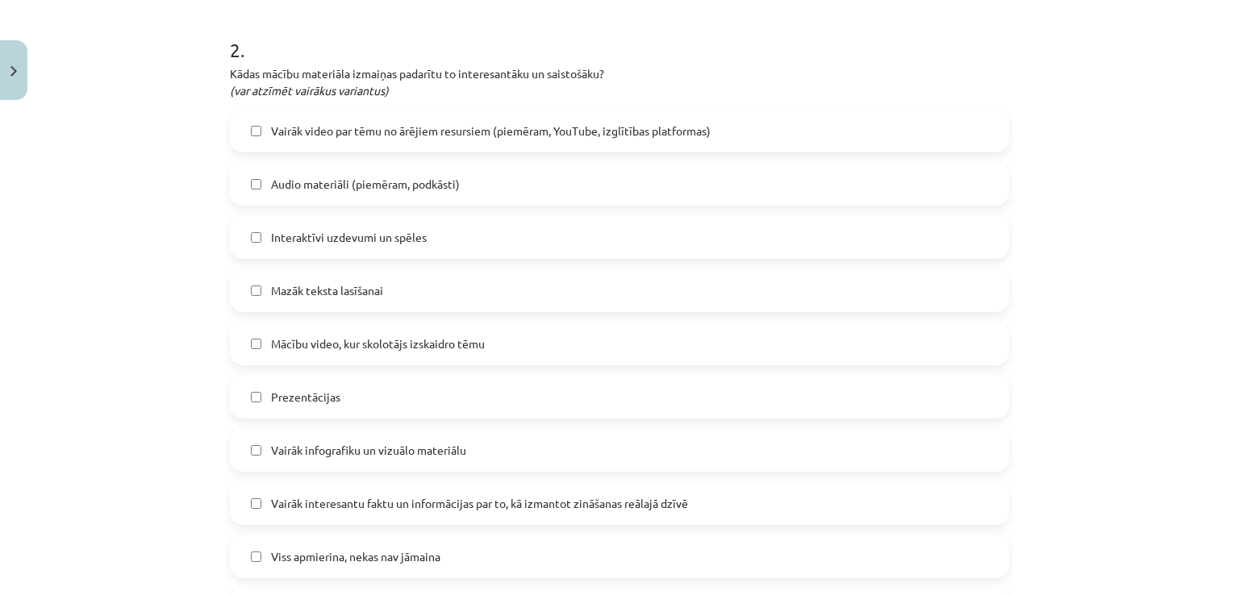
click at [353, 352] on label "Mācību video, kur skolotājs izskaidro tēmu" at bounding box center [619, 343] width 776 height 40
click at [336, 398] on label "Prezentācijas" at bounding box center [619, 397] width 776 height 40
click at [341, 465] on label "Vairāk infografiku un vizuālo materiālu" at bounding box center [619, 450] width 776 height 40
click at [362, 144] on label "Vairāk video par tēmu no ārējiem resursiem (piemēram, YouTube, izglītības platf…" at bounding box center [619, 131] width 776 height 40
click at [377, 243] on span "Interaktīvi uzdevumi un spēles" at bounding box center [349, 237] width 156 height 17
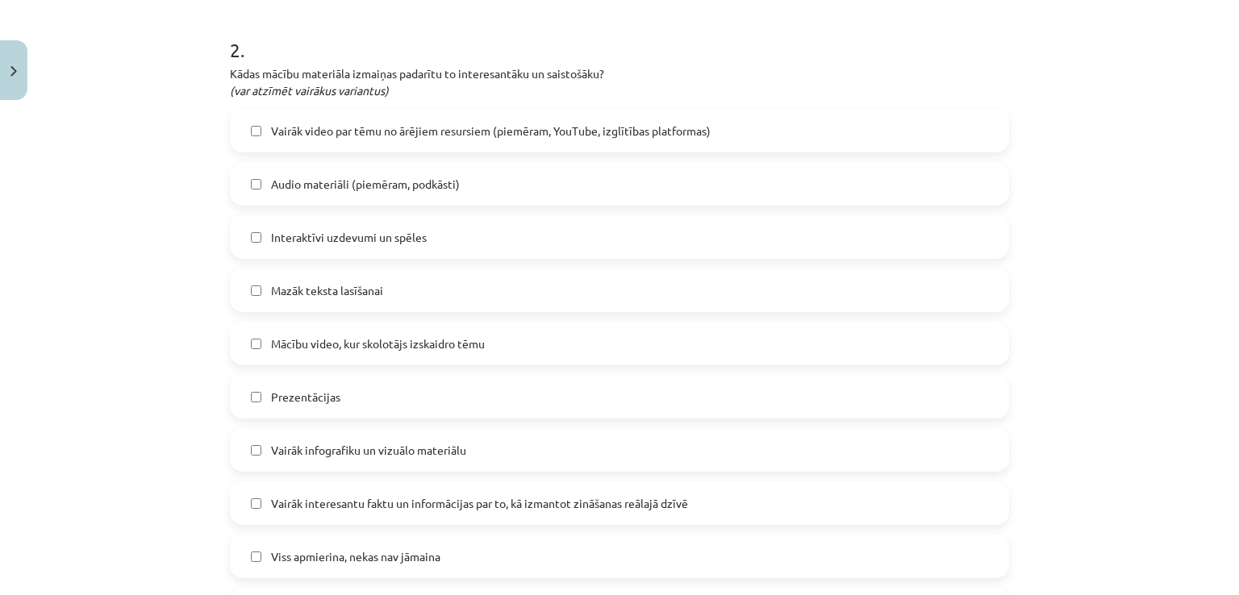
click at [386, 299] on label "Mazāk teksta lasīšanai" at bounding box center [619, 290] width 776 height 40
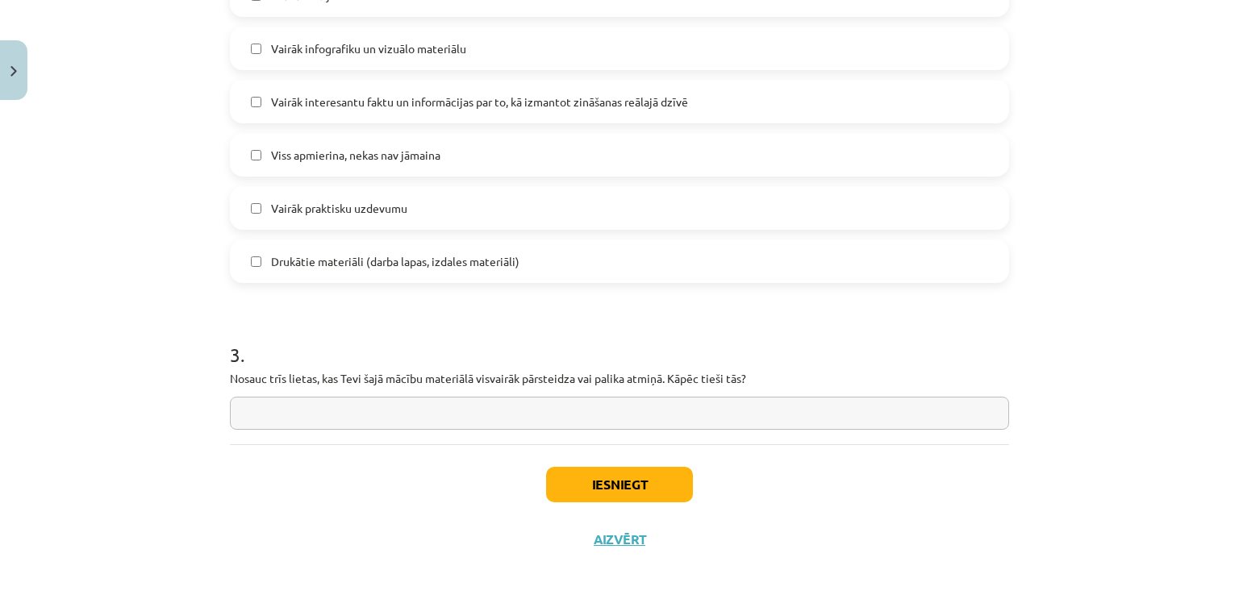
scroll to position [1148, 0]
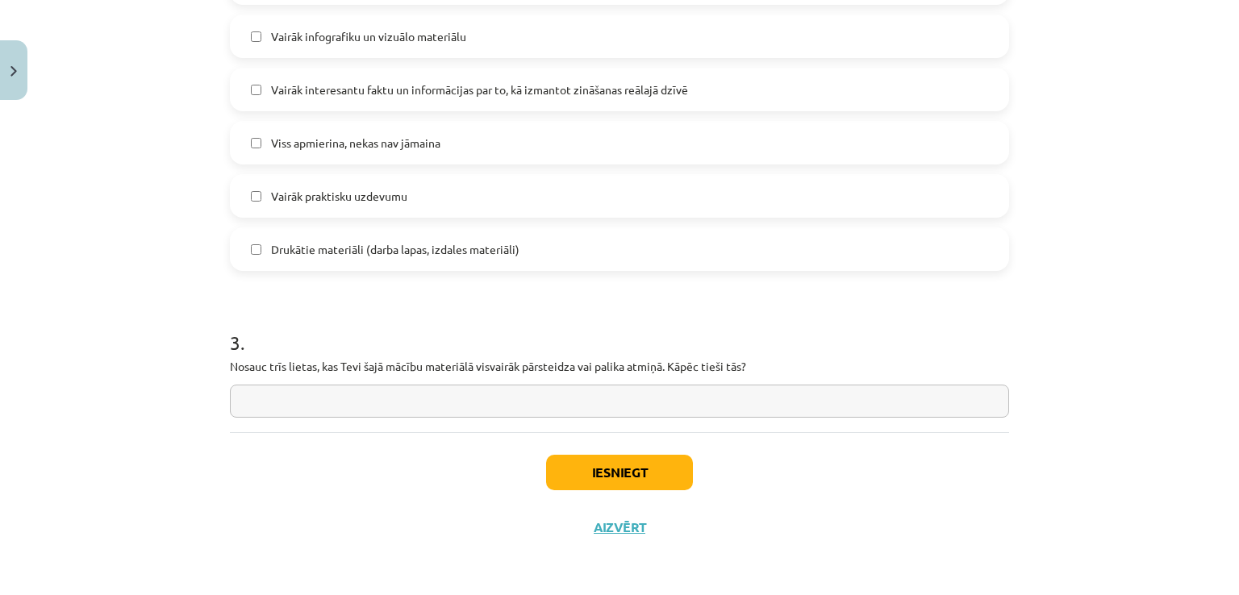
click at [539, 399] on input "text" at bounding box center [619, 401] width 779 height 33
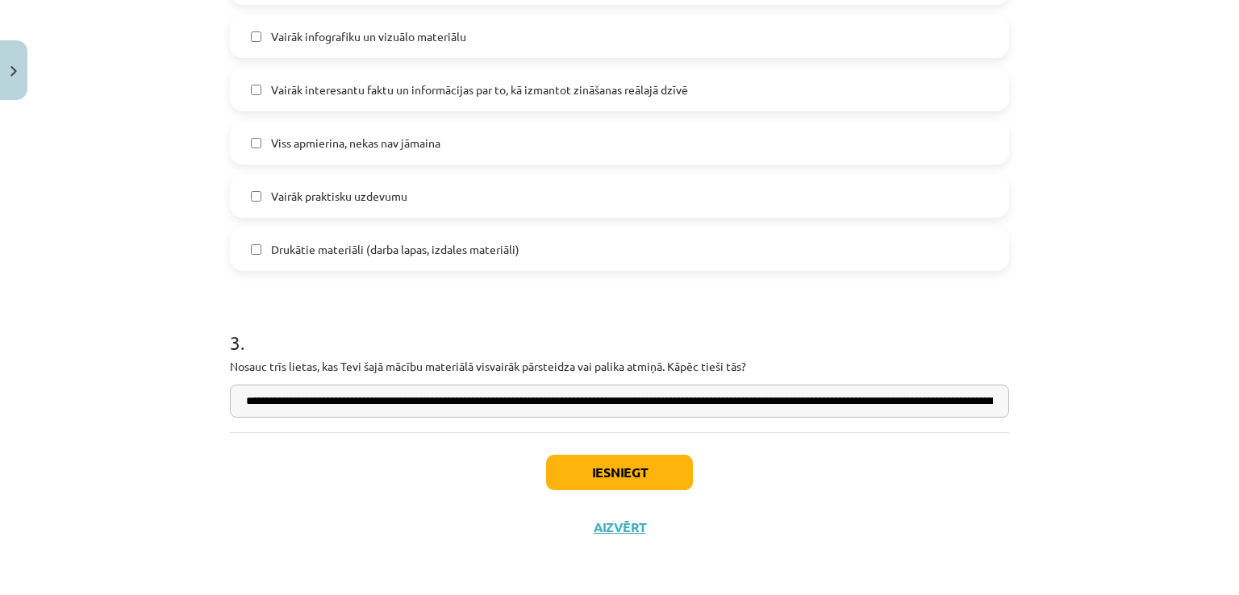
click at [994, 395] on input "**********" at bounding box center [619, 401] width 779 height 33
click at [989, 401] on input "**********" at bounding box center [619, 401] width 779 height 33
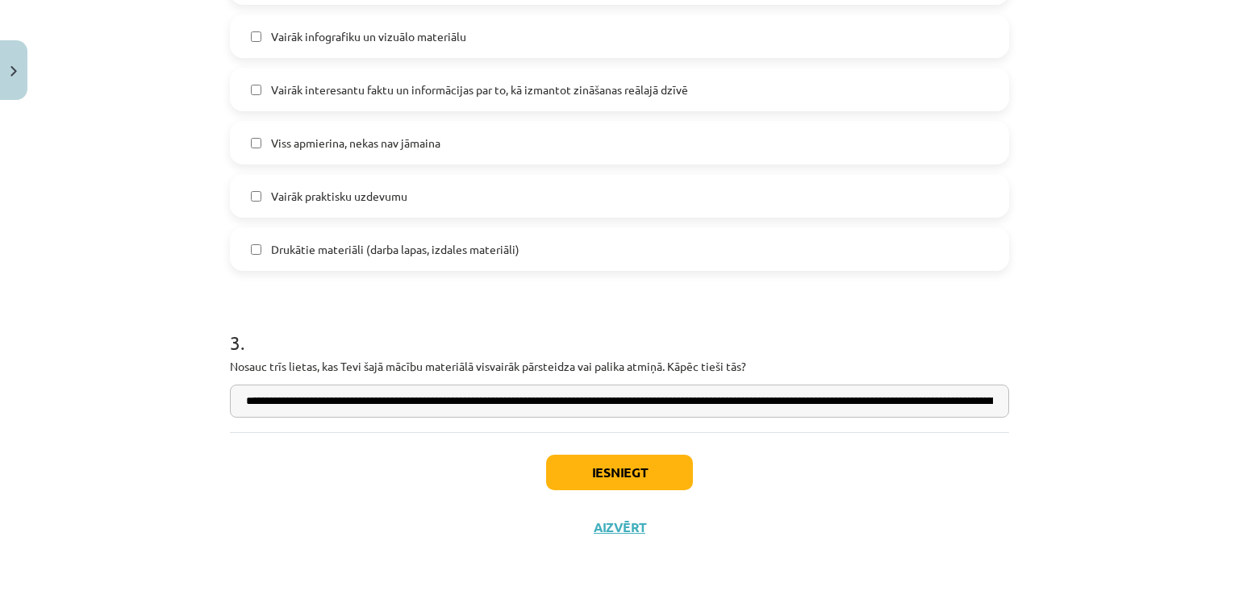
click at [989, 401] on input "**********" at bounding box center [619, 401] width 779 height 33
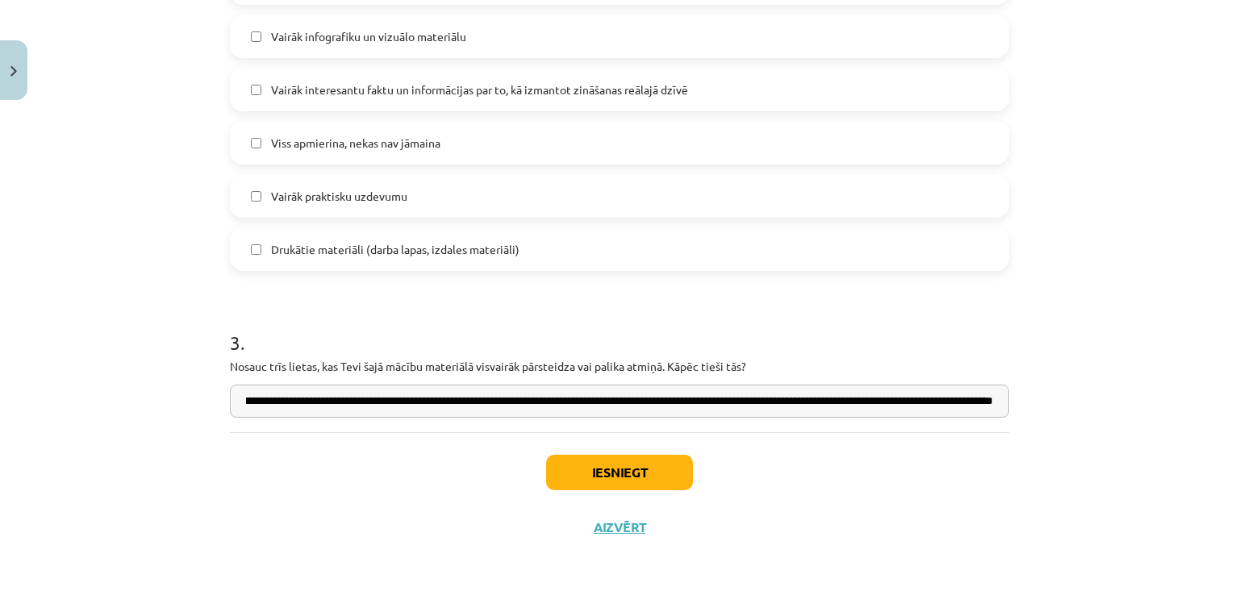
drag, startPoint x: 989, startPoint y: 401, endPoint x: 997, endPoint y: 398, distance: 8.4
click at [997, 398] on input "**********" at bounding box center [619, 401] width 779 height 33
drag, startPoint x: 987, startPoint y: 401, endPoint x: 1011, endPoint y: 404, distance: 23.6
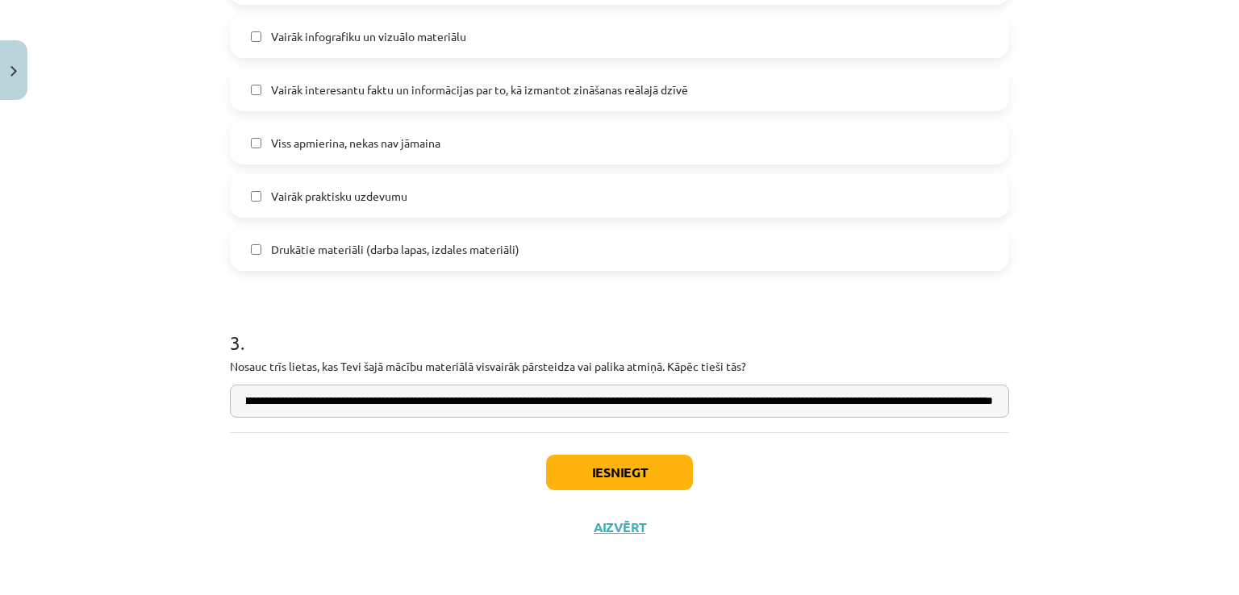
click at [988, 401] on input "**********" at bounding box center [619, 401] width 779 height 33
type input "**********"
click at [658, 465] on button "Iesniegt" at bounding box center [619, 472] width 147 height 35
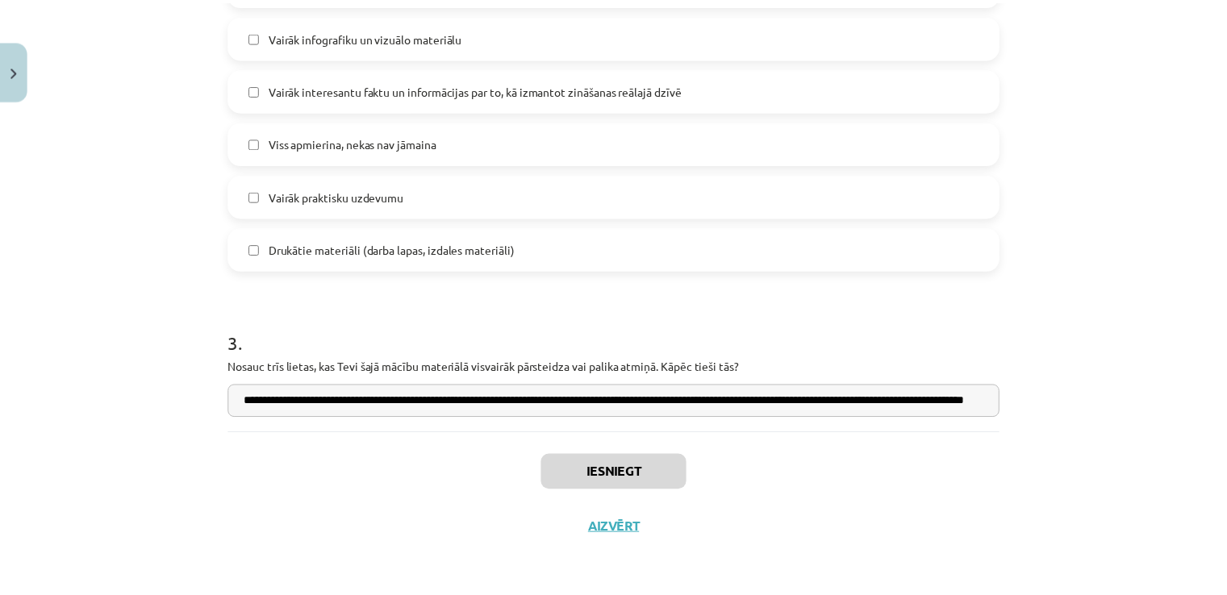
scroll to position [1079, 0]
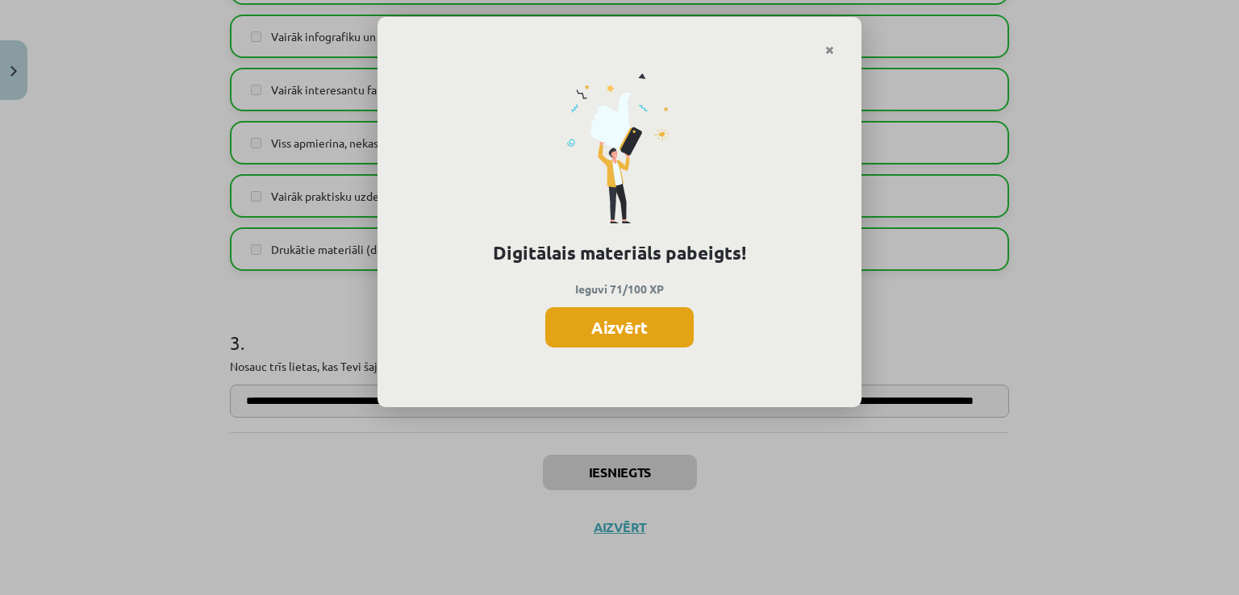
click at [623, 315] on button "Aizvērt" at bounding box center [619, 327] width 148 height 40
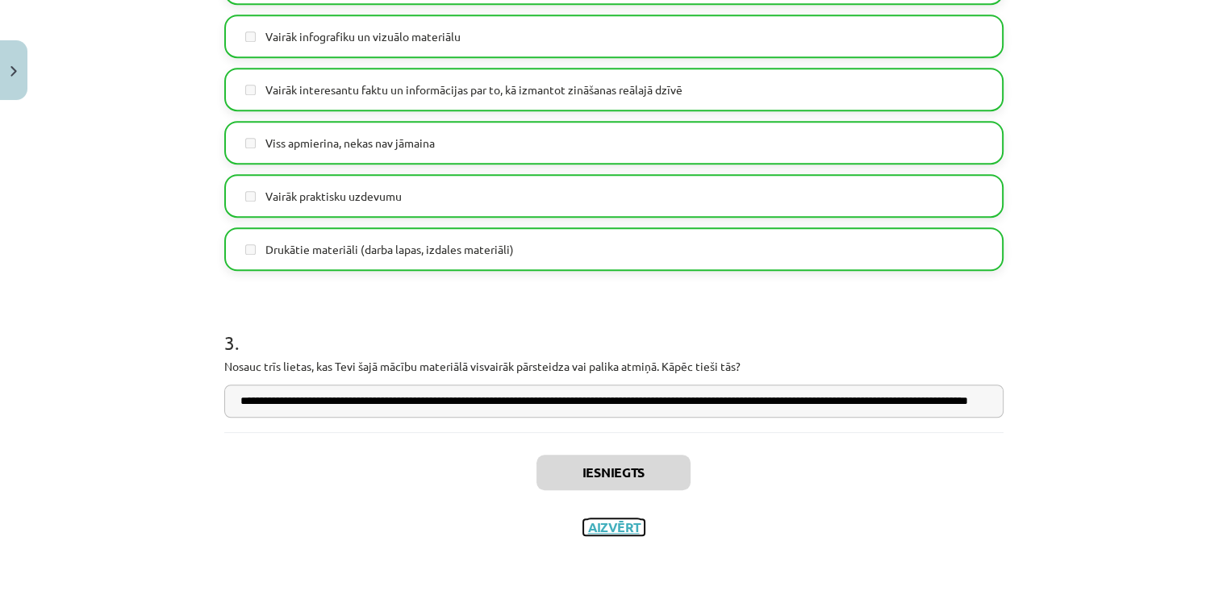
click at [602, 523] on button "Aizvērt" at bounding box center [613, 527] width 61 height 16
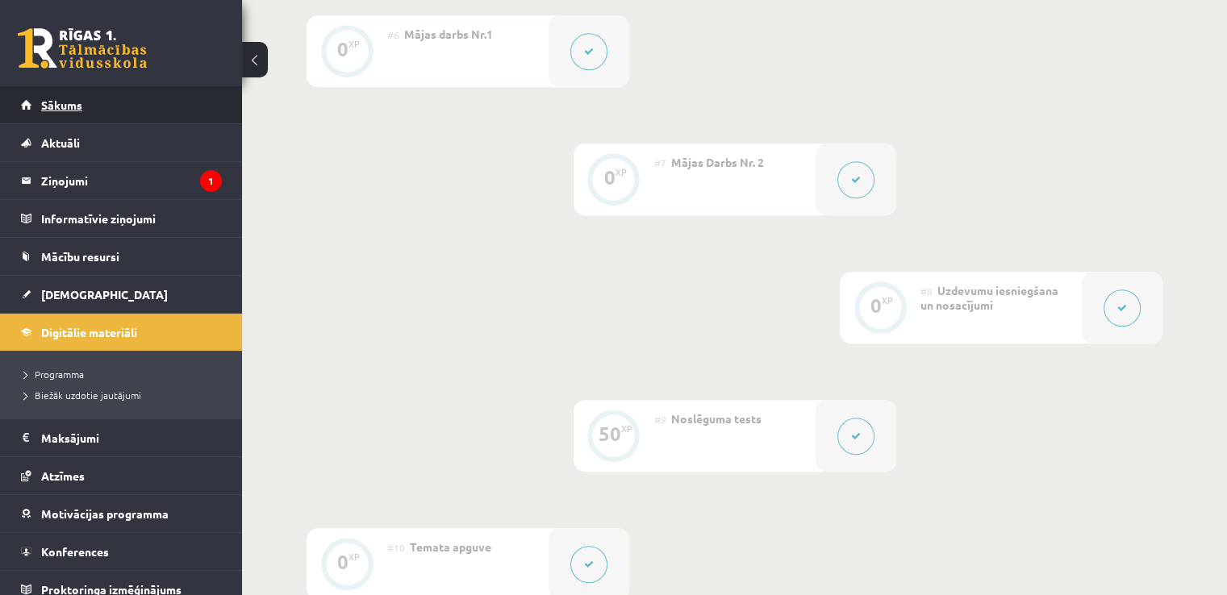
click at [147, 113] on link "Sākums" at bounding box center [121, 104] width 201 height 37
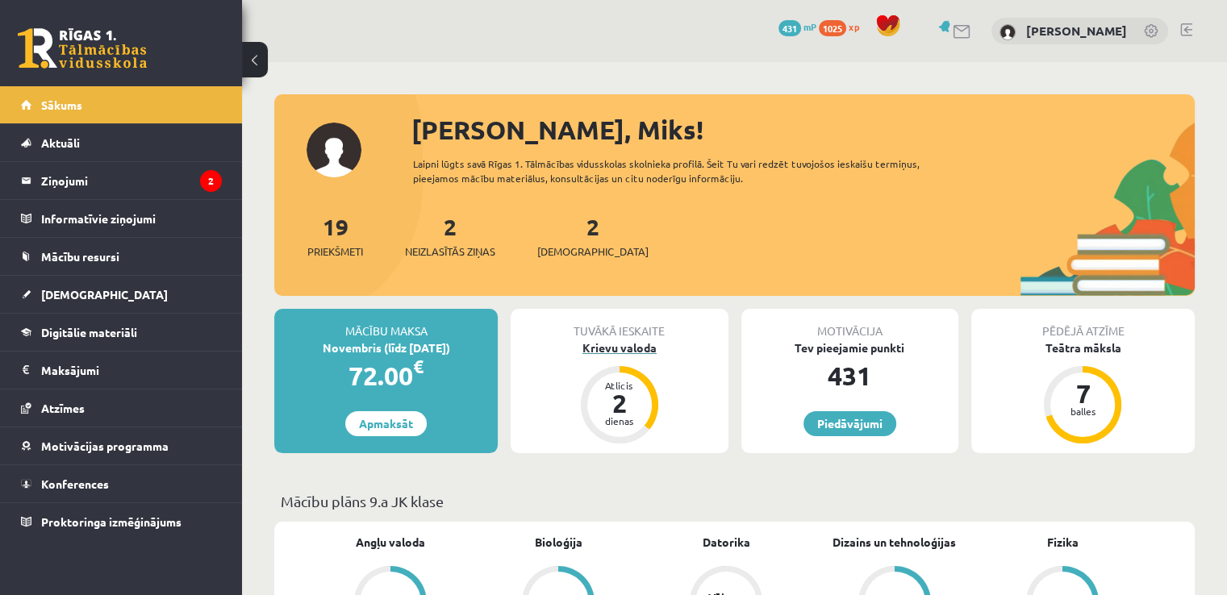
click at [632, 352] on div "Krievu valoda" at bounding box center [619, 348] width 217 height 17
